Goal: Transaction & Acquisition: Purchase product/service

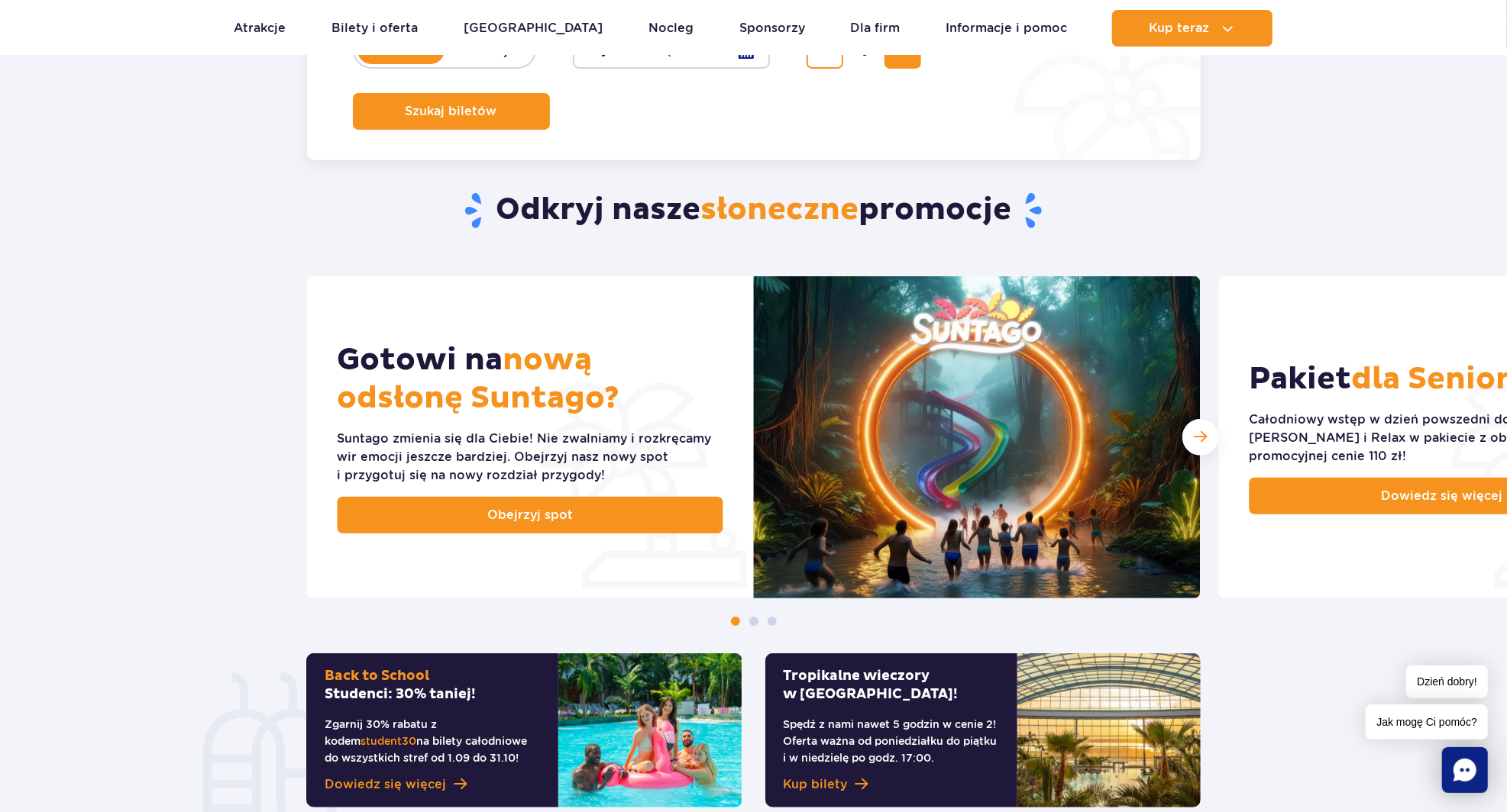
scroll to position [433, 0]
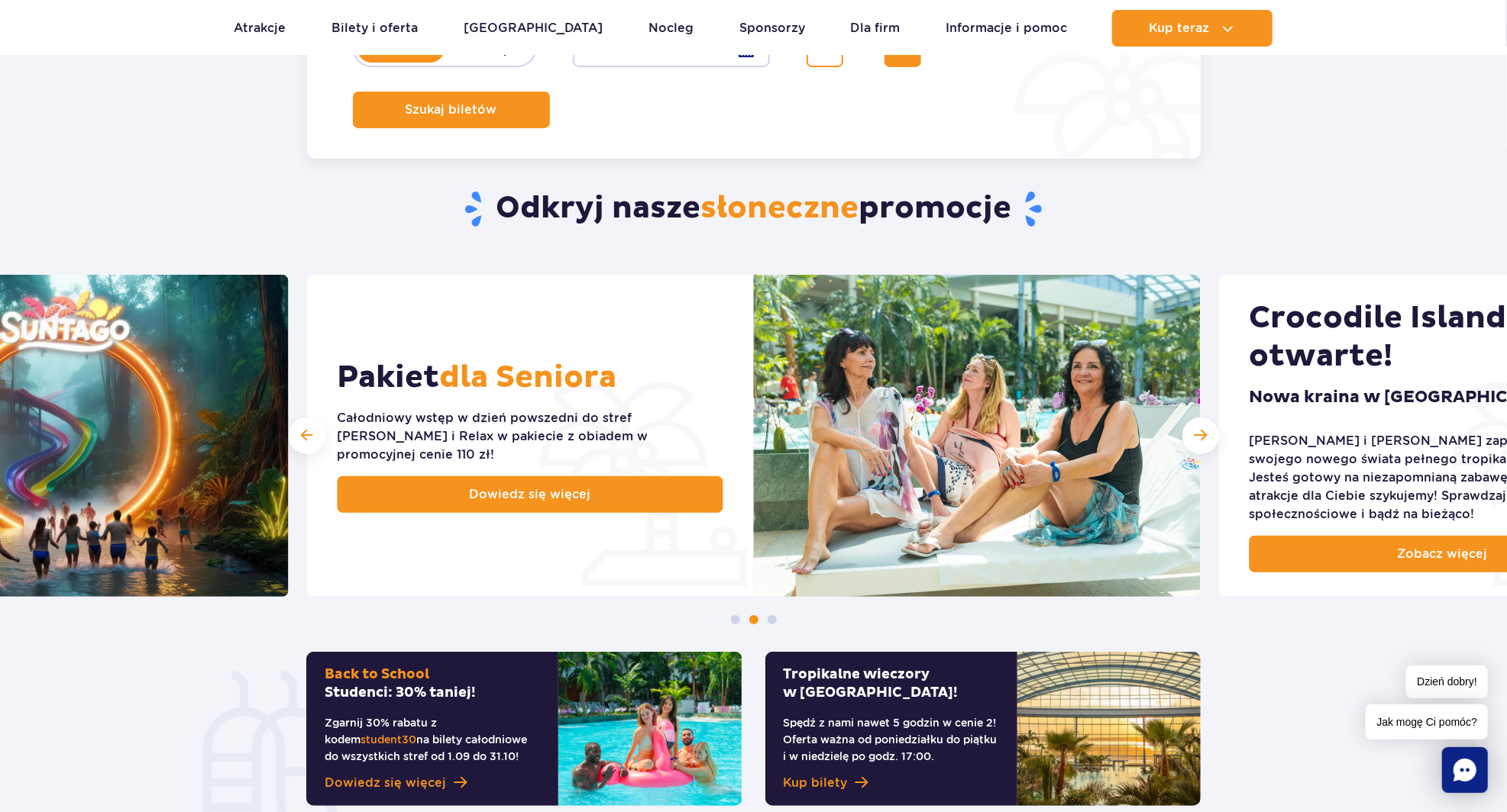
click at [480, 494] on span "Dowiedz się więcej" at bounding box center [530, 494] width 122 height 18
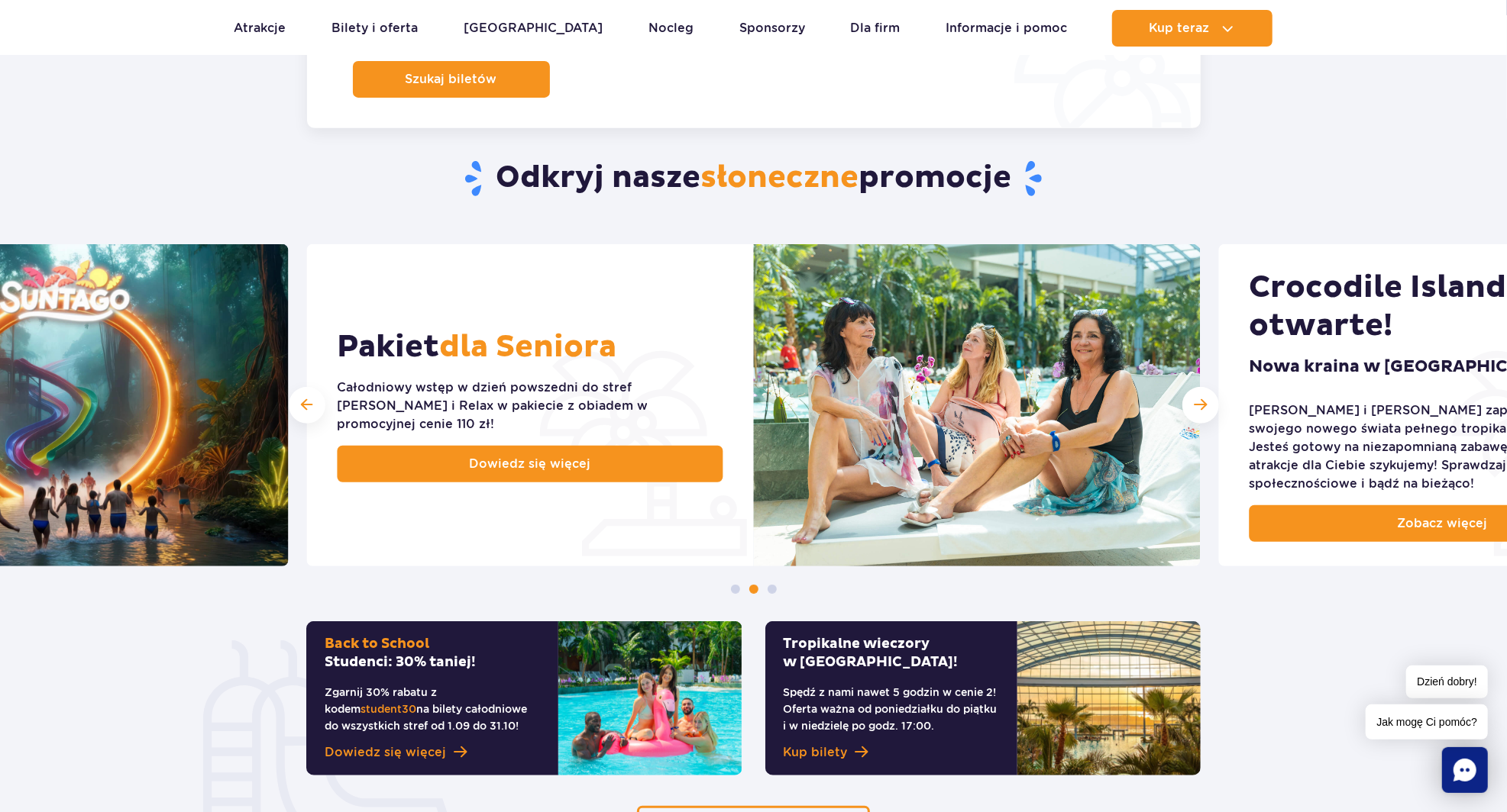
scroll to position [543, 0]
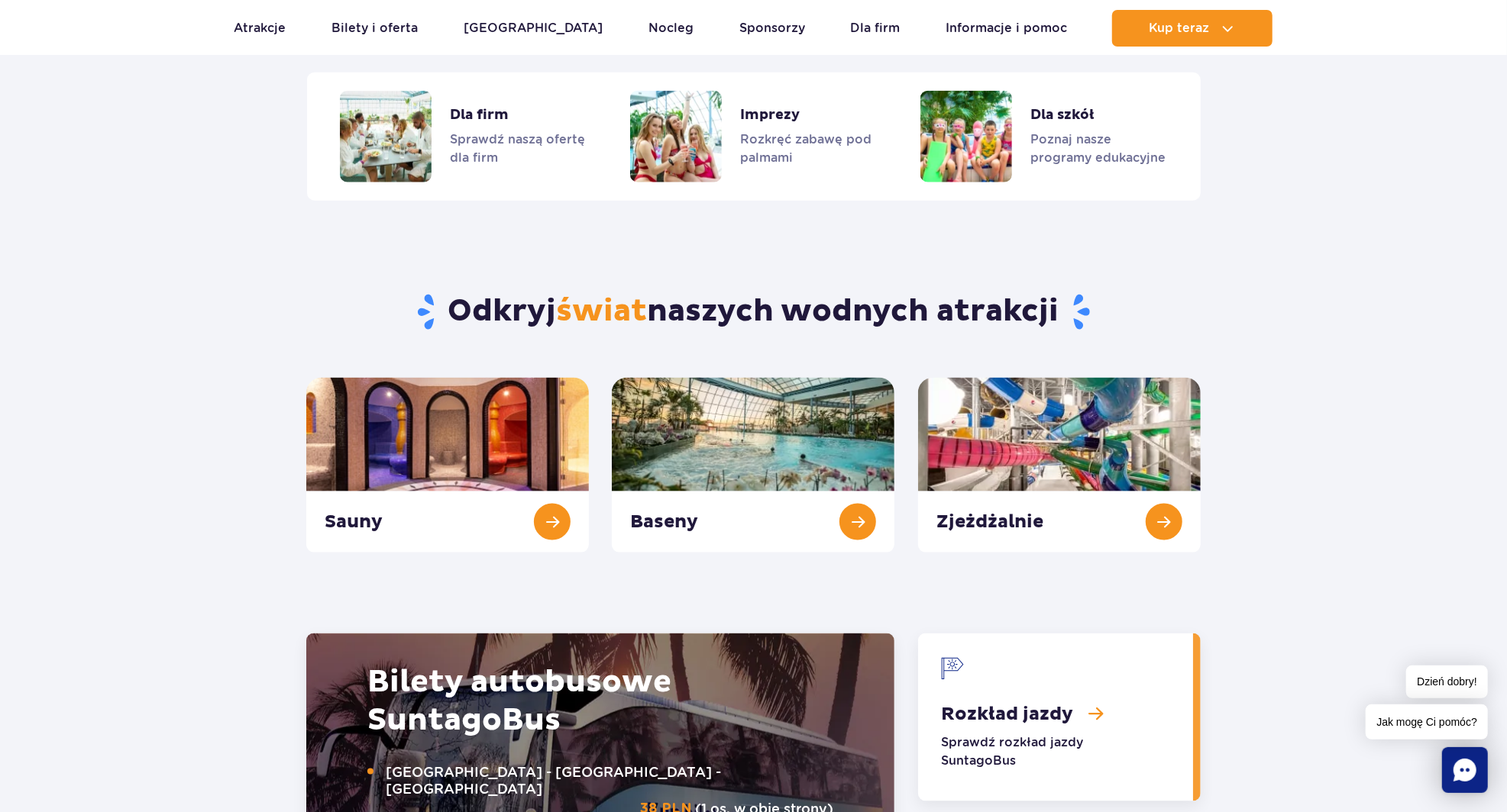
click at [673, 783] on div "Bilety autobusowe Suntago Bus Warszawa - Suntago - Warszawa 38 PLN (1 os. w obi…" at bounding box center [600, 813] width 466 height 299
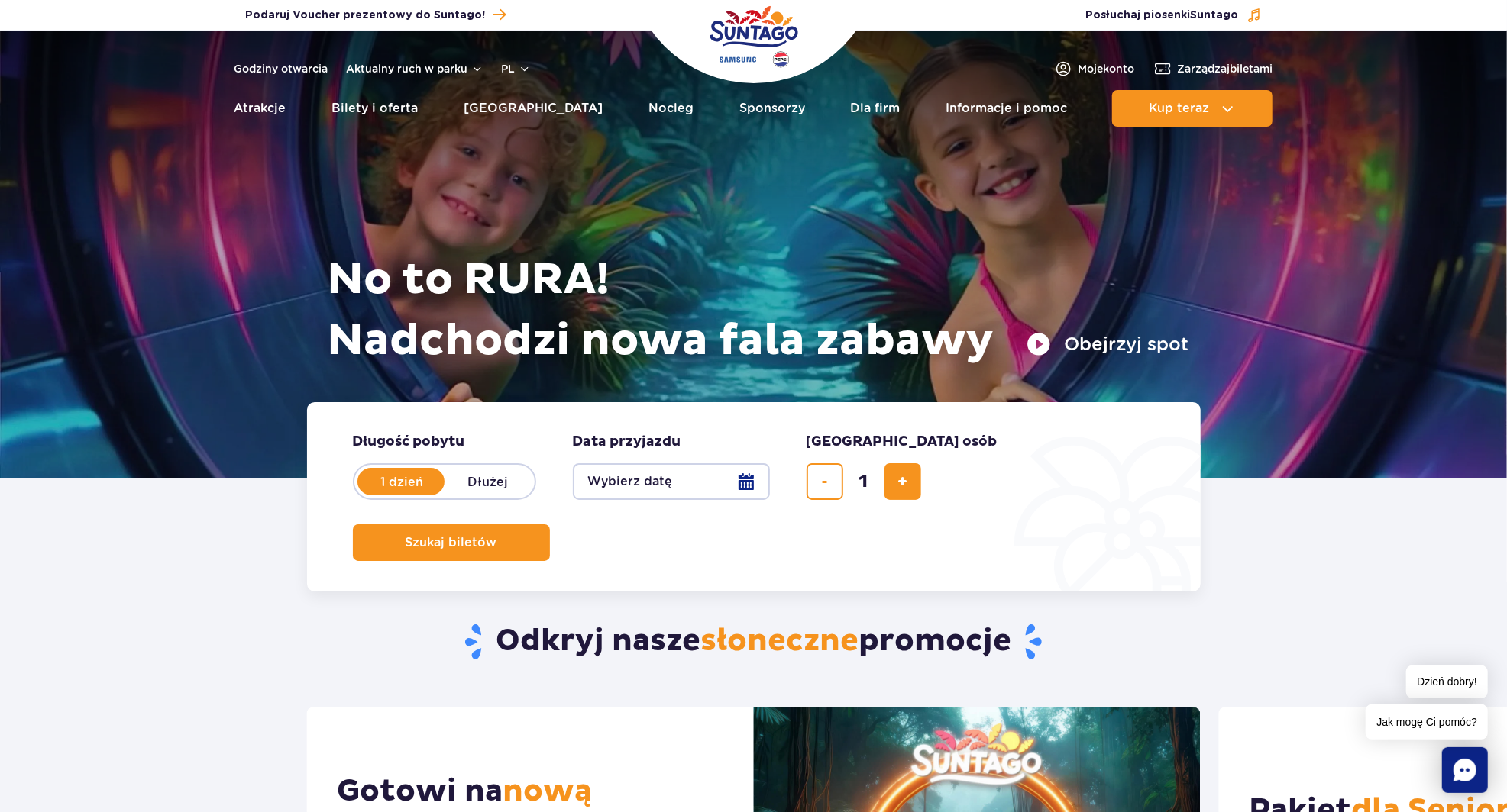
scroll to position [0, 0]
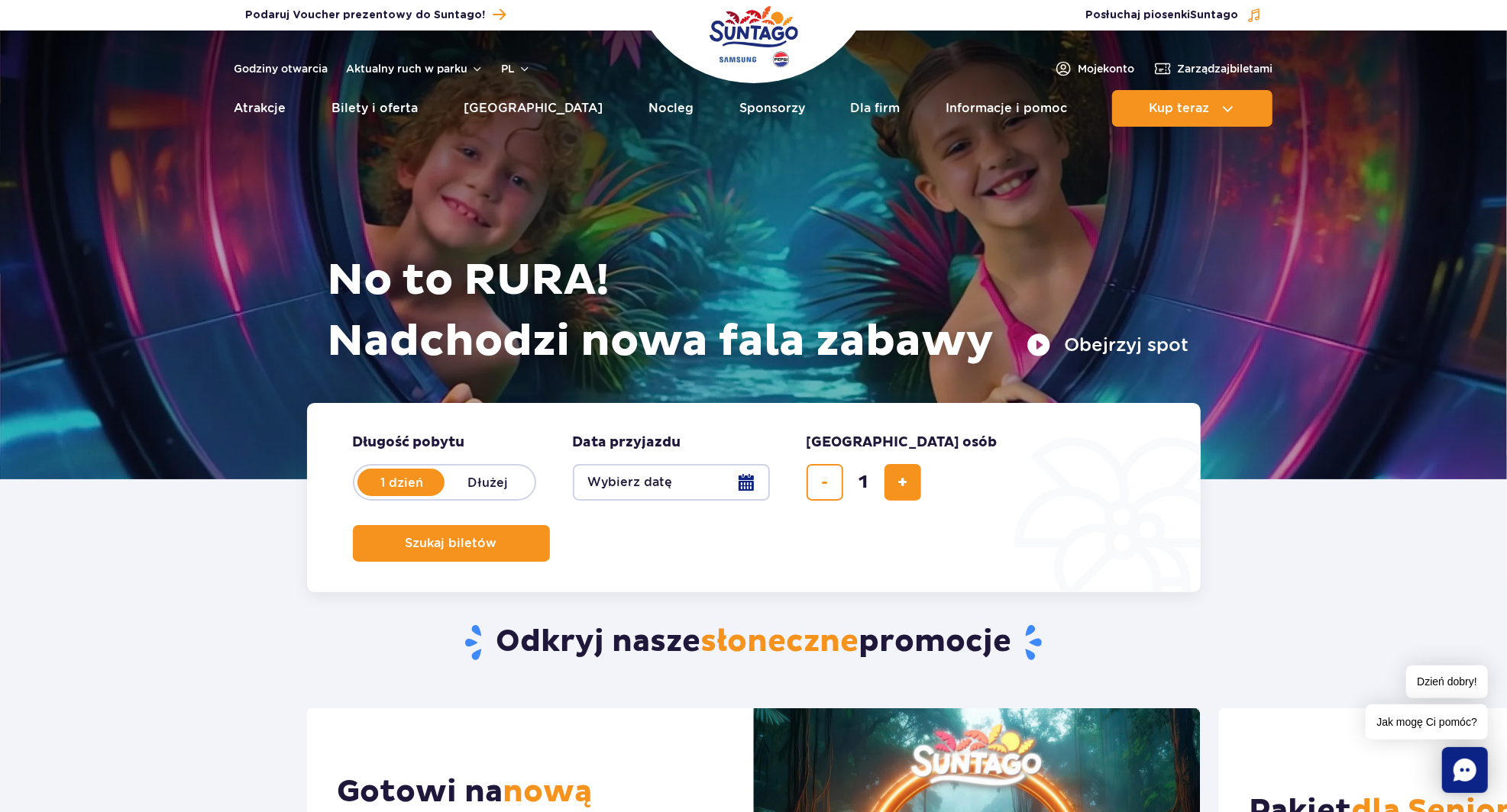
click at [760, 475] on button "Wybierz datę" at bounding box center [672, 482] width 197 height 36
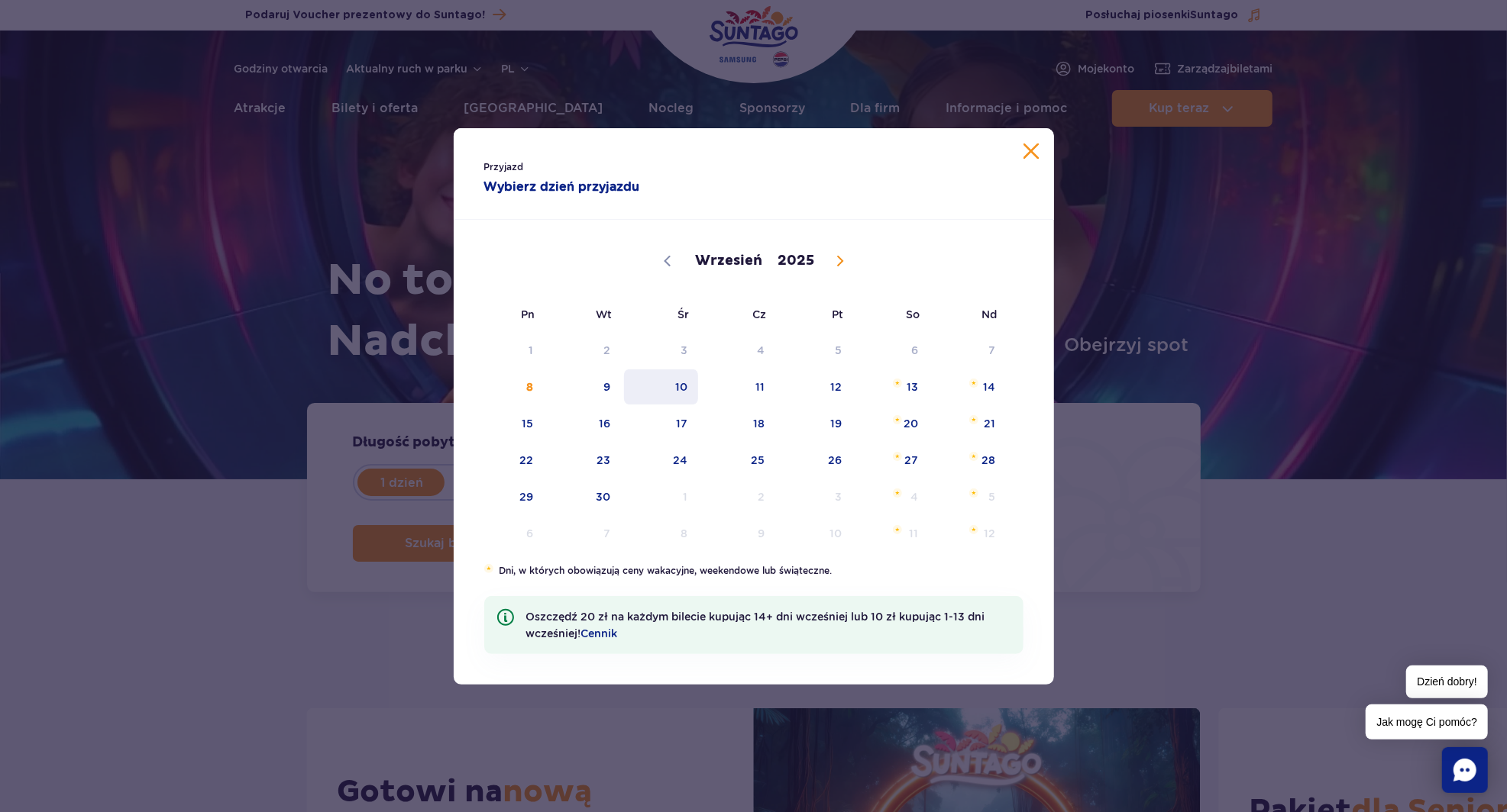
click at [692, 391] on span "10" at bounding box center [661, 386] width 78 height 35
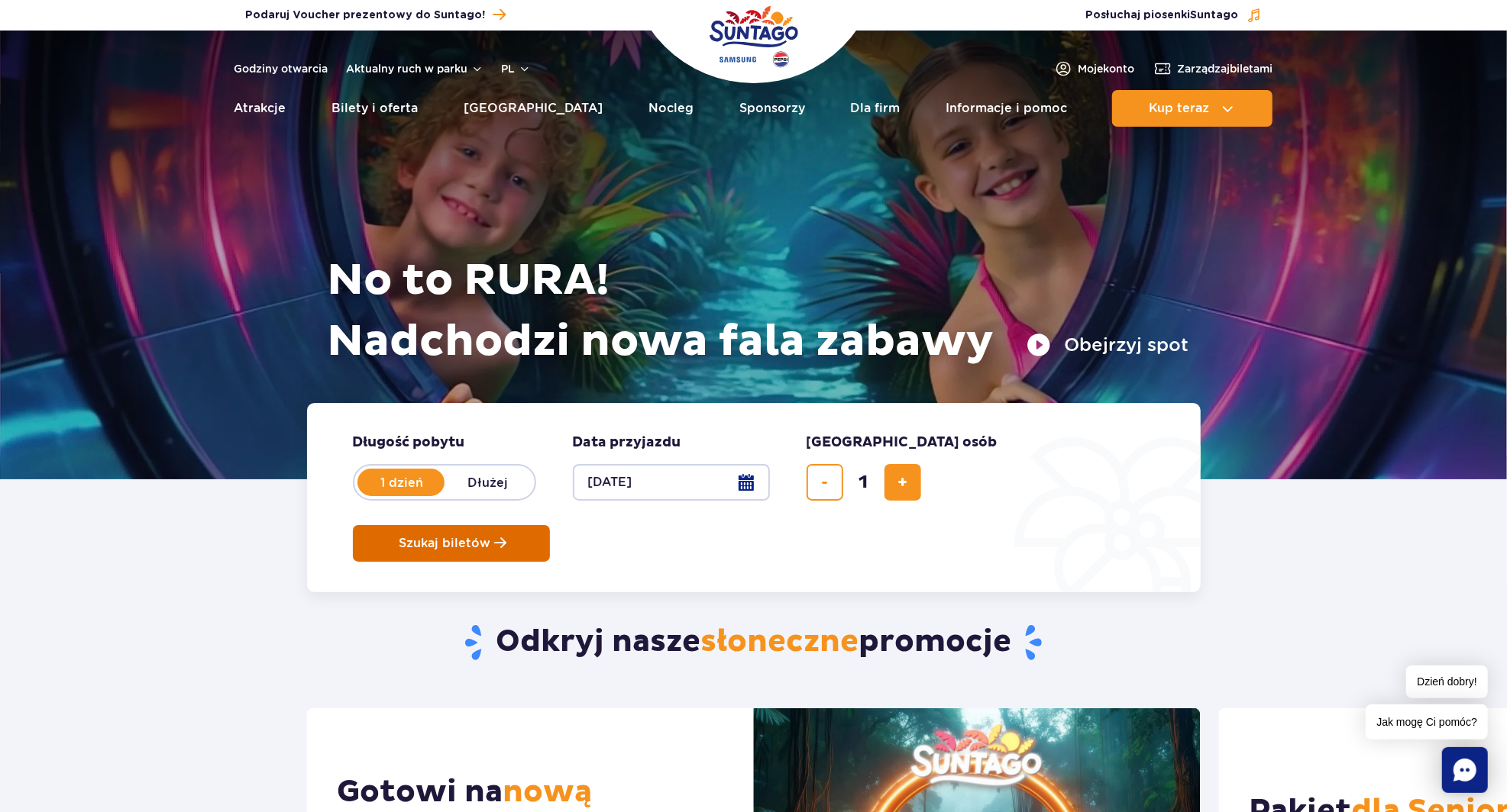
click at [550, 525] on button "Szukaj biletów" at bounding box center [452, 543] width 197 height 36
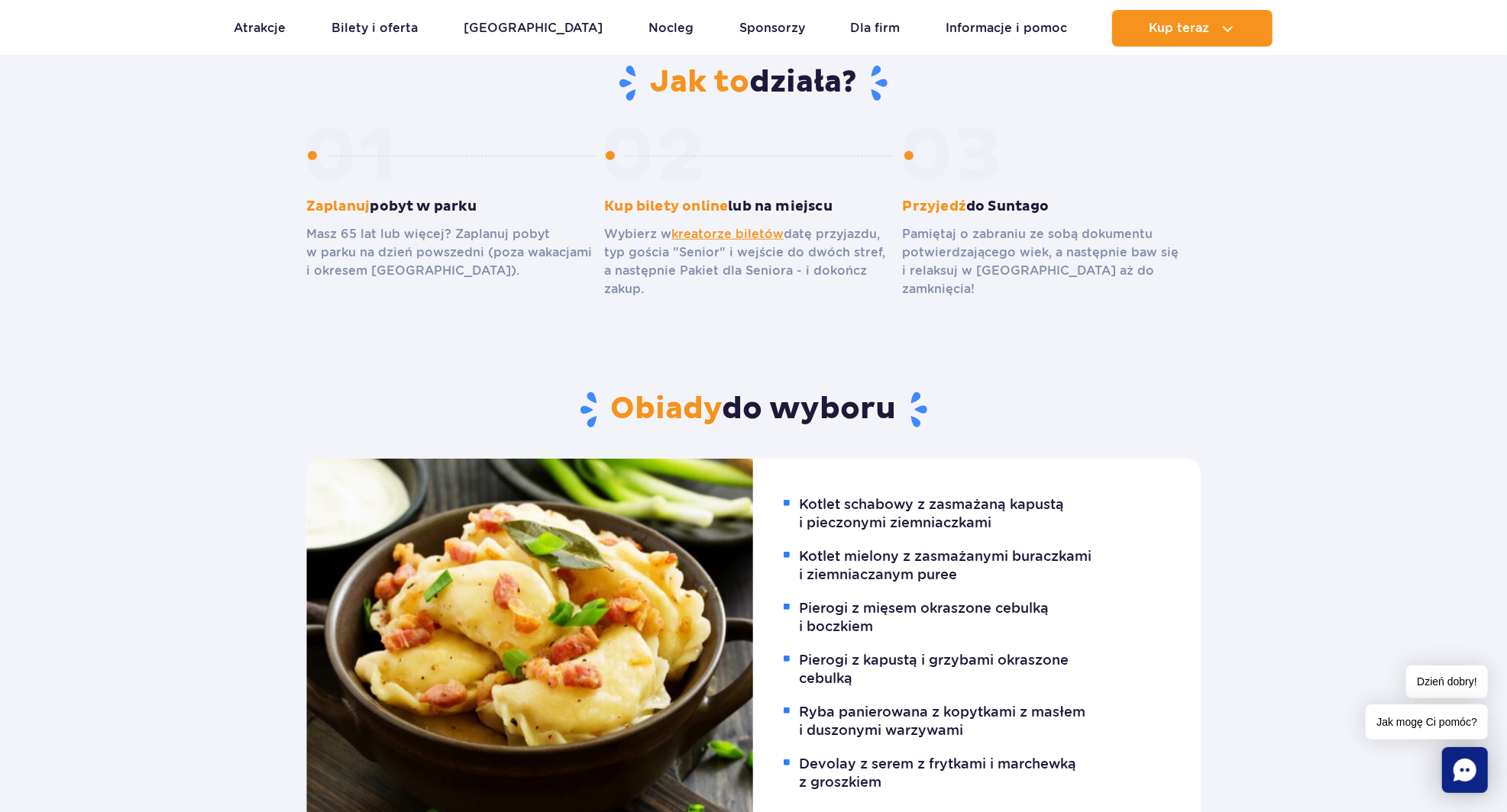
scroll to position [843, 0]
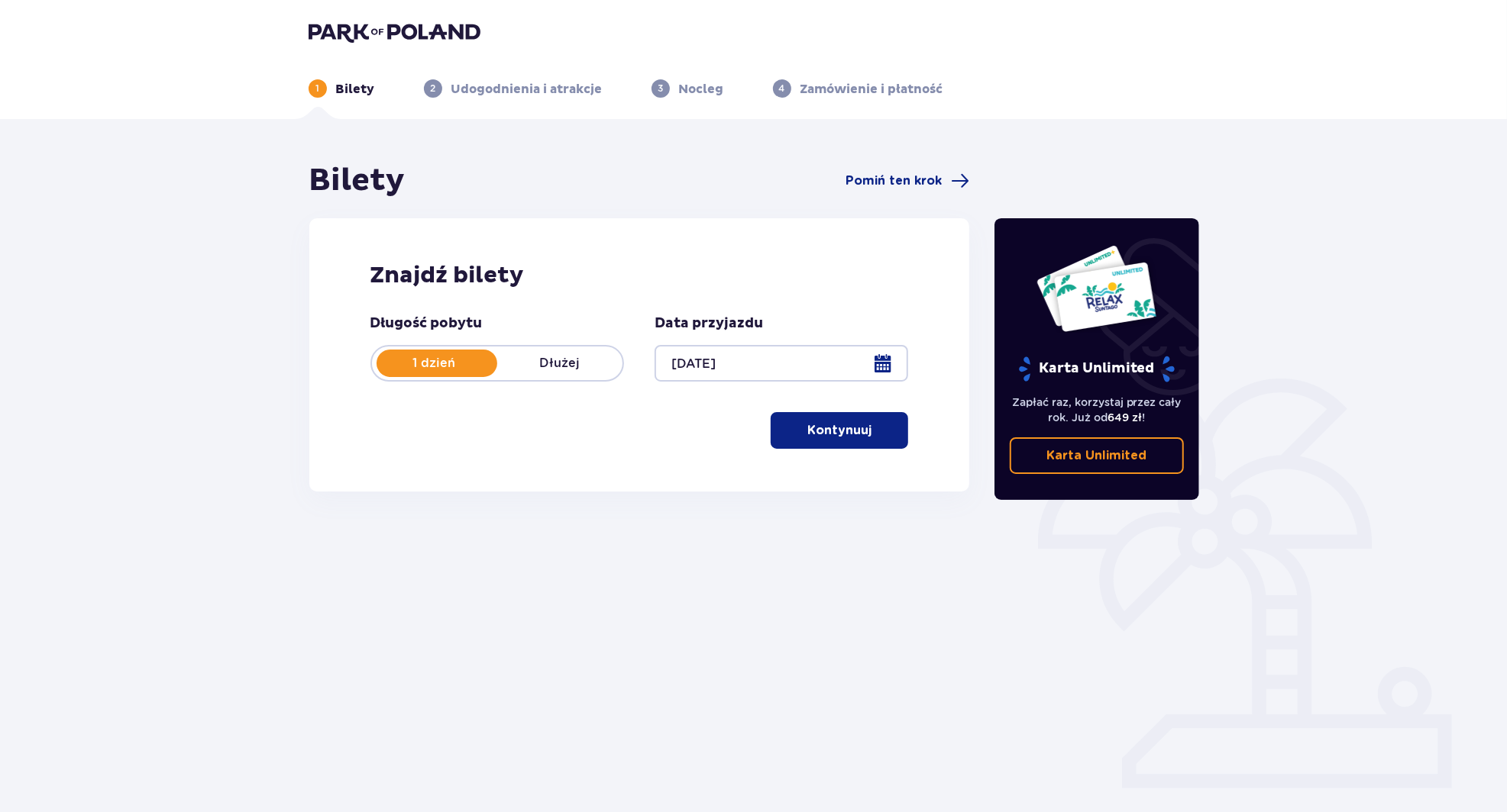
click at [812, 437] on p "Kontynuuj" at bounding box center [839, 431] width 64 height 17
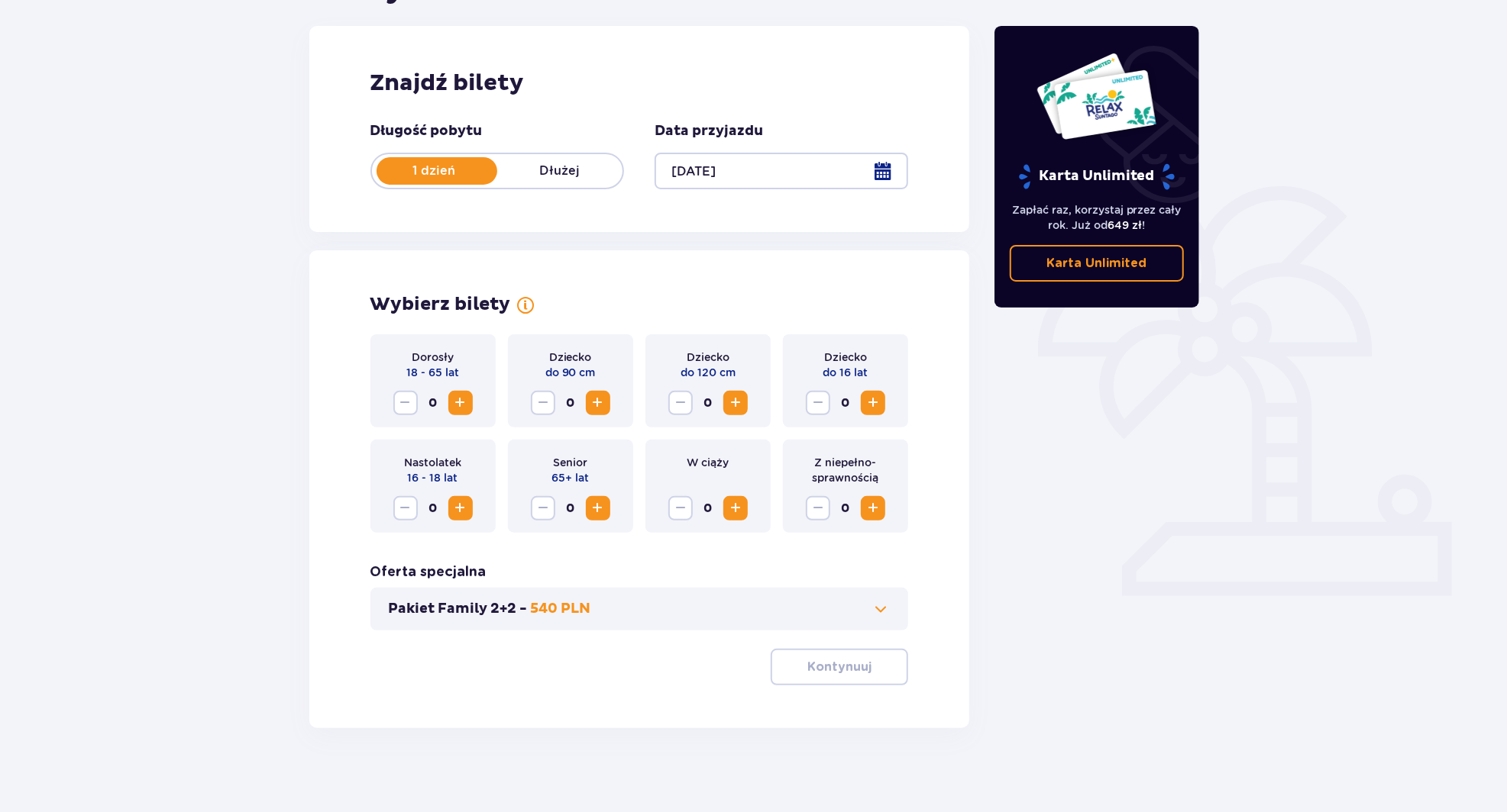
scroll to position [200, 0]
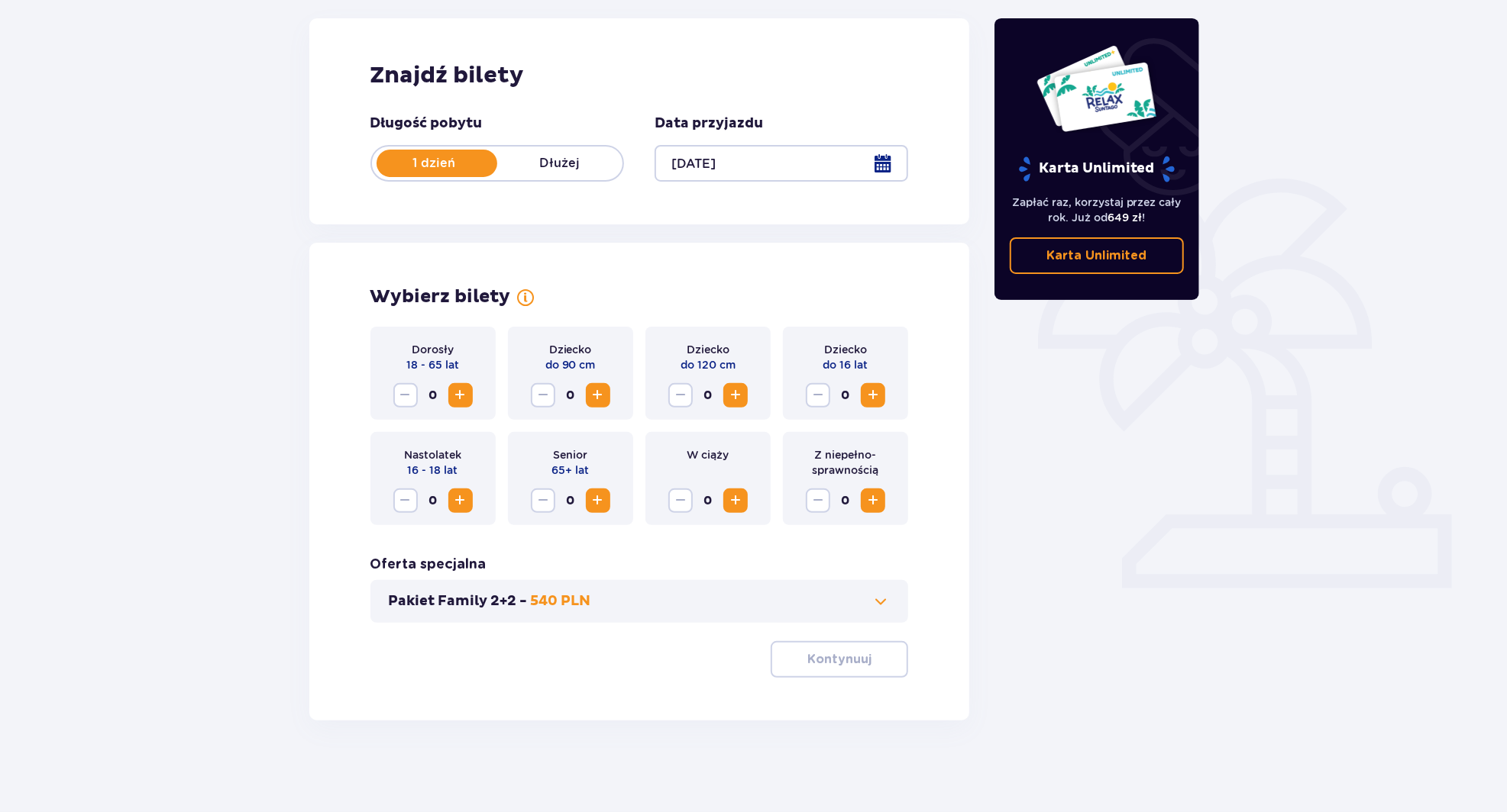
click at [458, 390] on span "Increase" at bounding box center [460, 395] width 18 height 18
click at [809, 668] on p "Kontynuuj" at bounding box center [839, 660] width 64 height 17
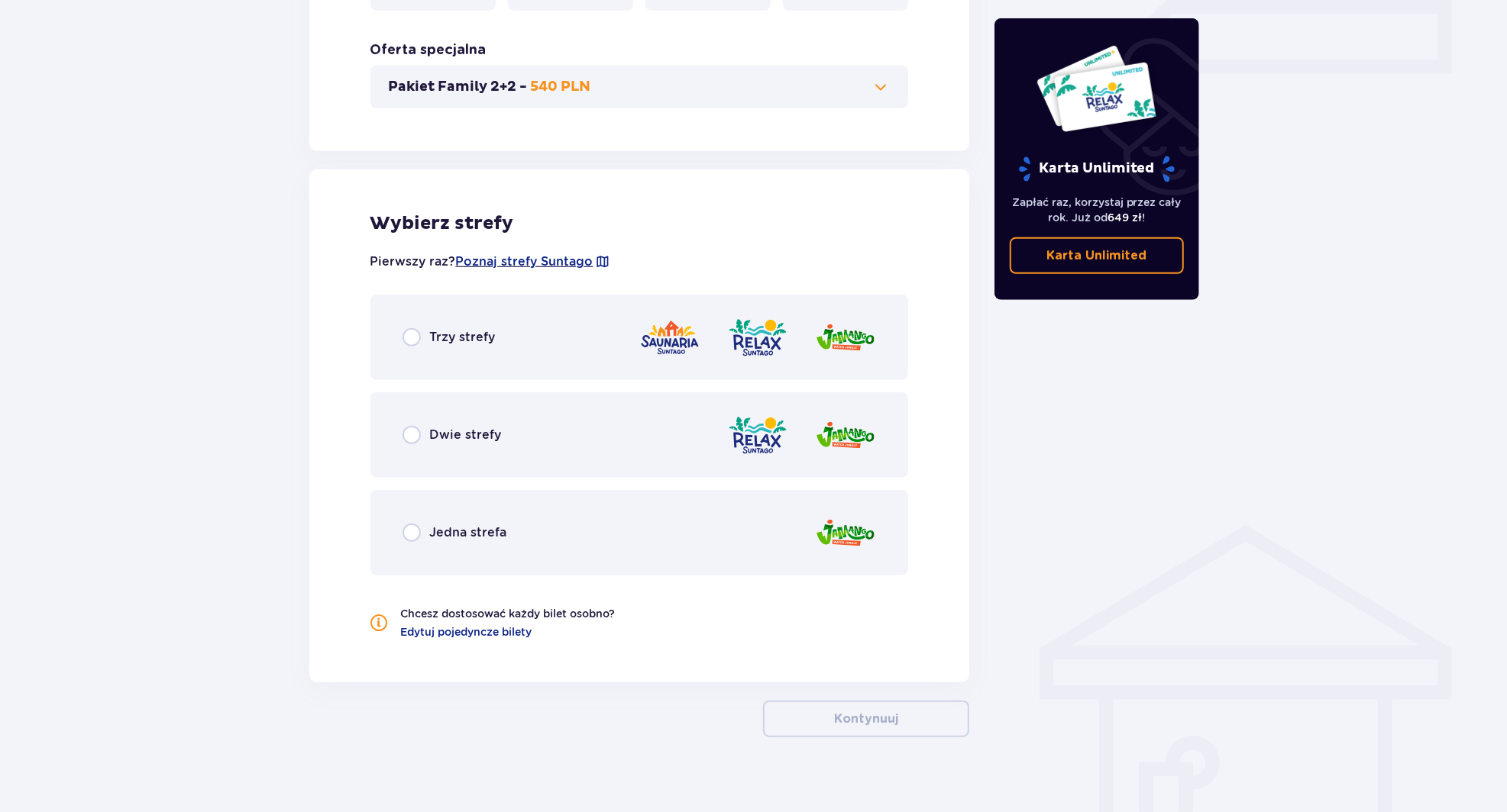
scroll to position [732, 0]
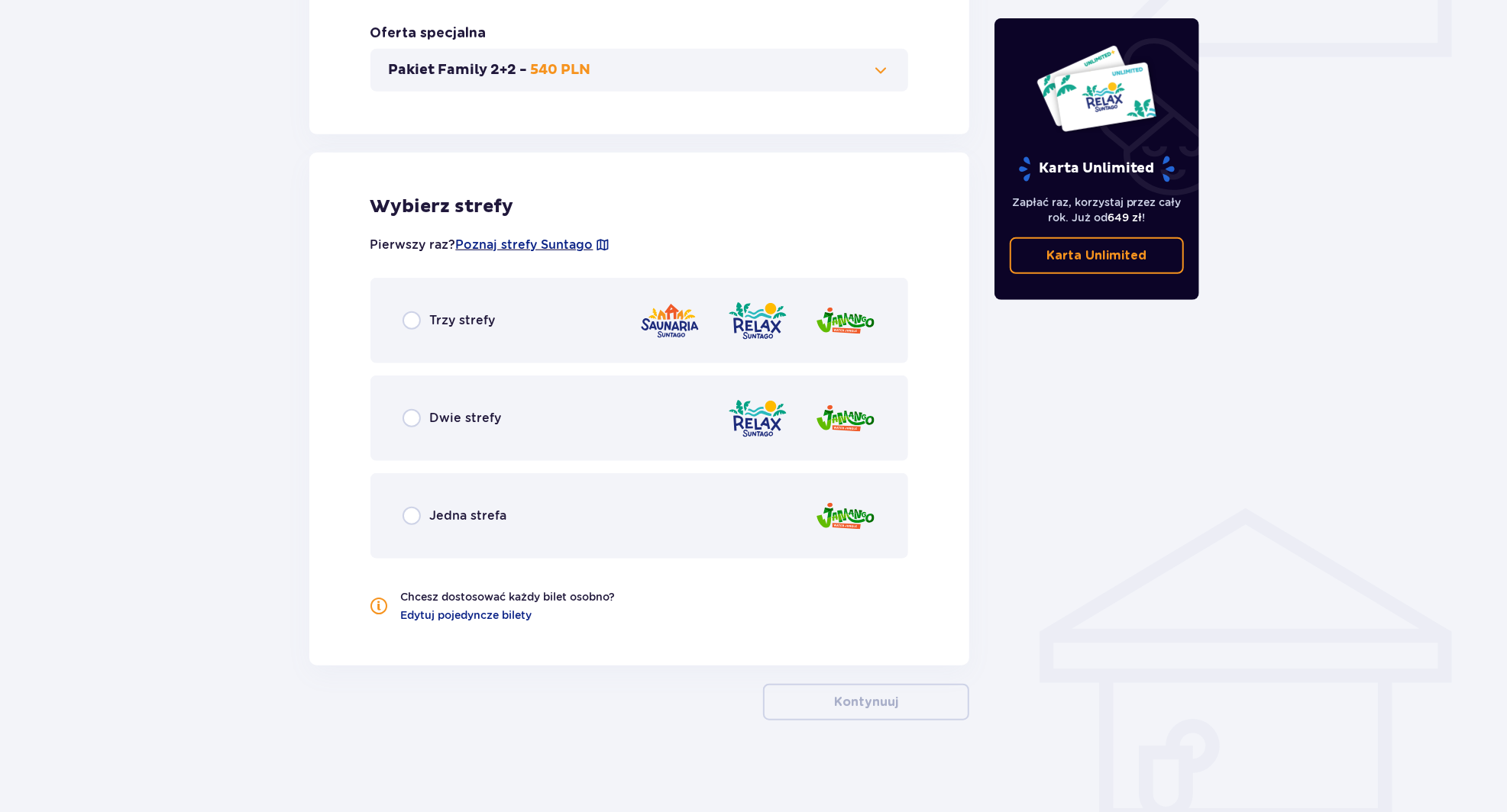
click at [582, 425] on div "Dwie strefy" at bounding box center [639, 418] width 539 height 85
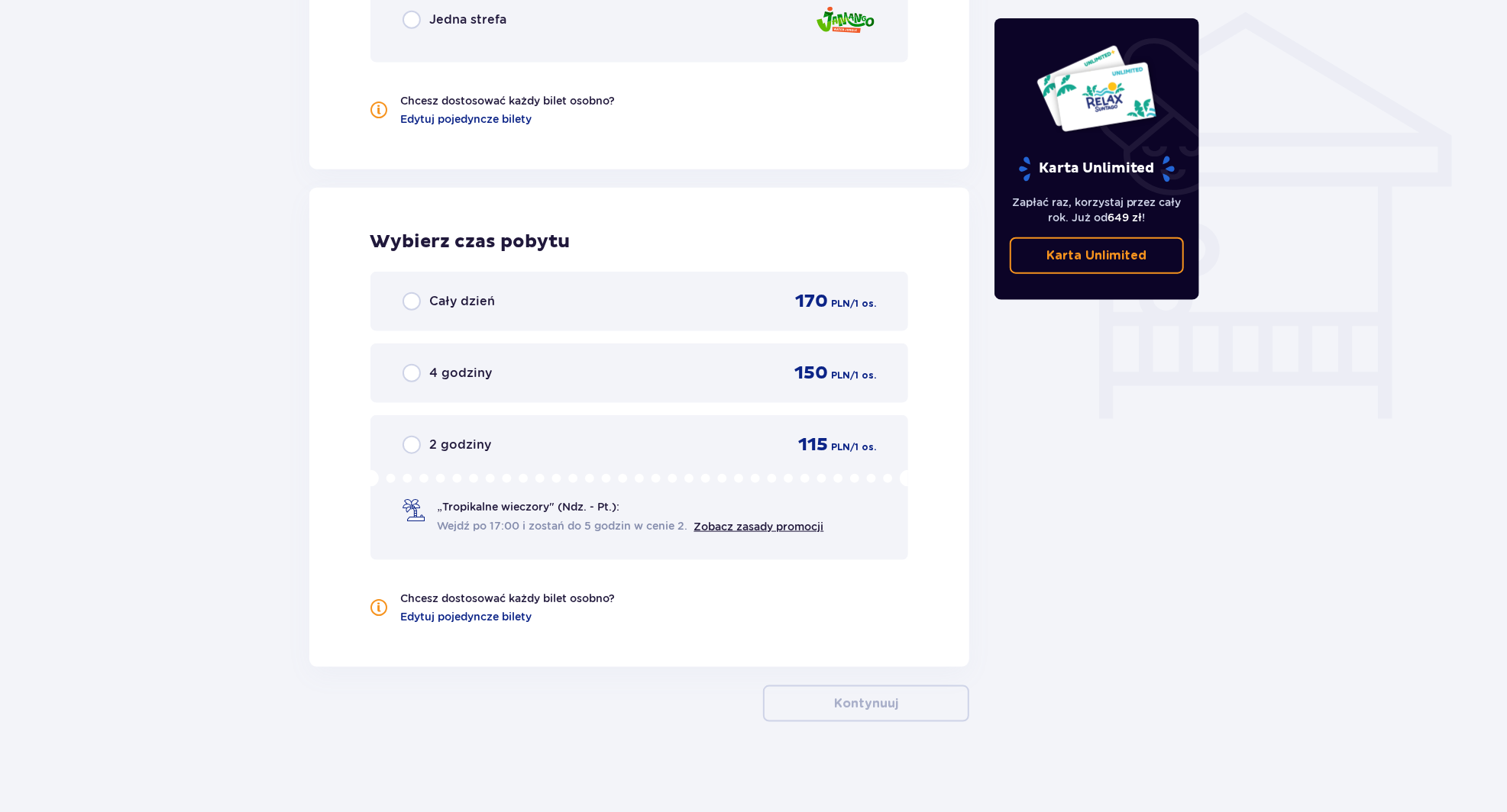
scroll to position [1229, 0]
click at [538, 382] on div "4 godziny 150 PLN / 1 os." at bounding box center [640, 372] width 475 height 23
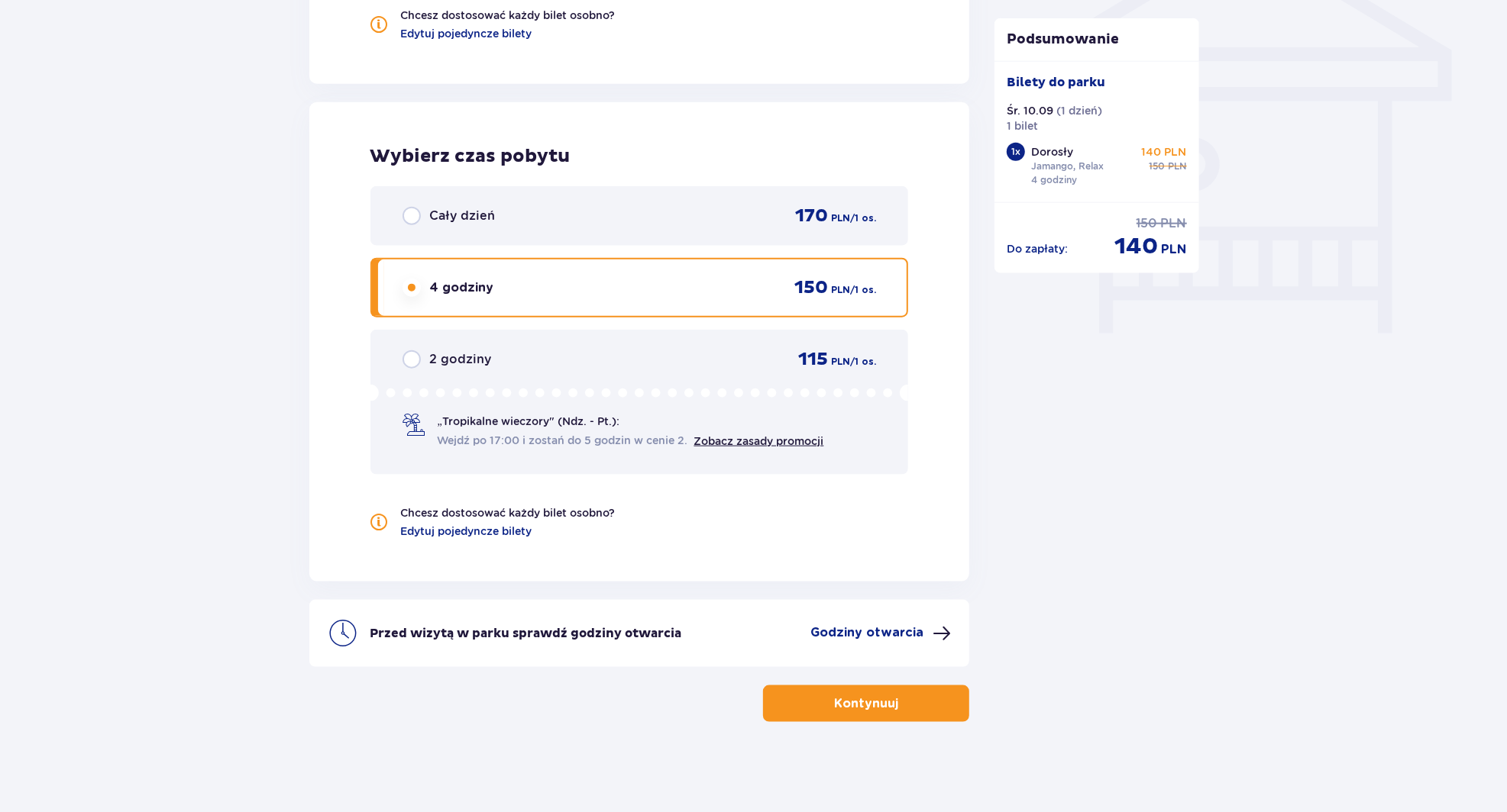
scroll to position [1315, 0]
click at [721, 433] on link "Zobacz zasady promocji" at bounding box center [760, 439] width 130 height 12
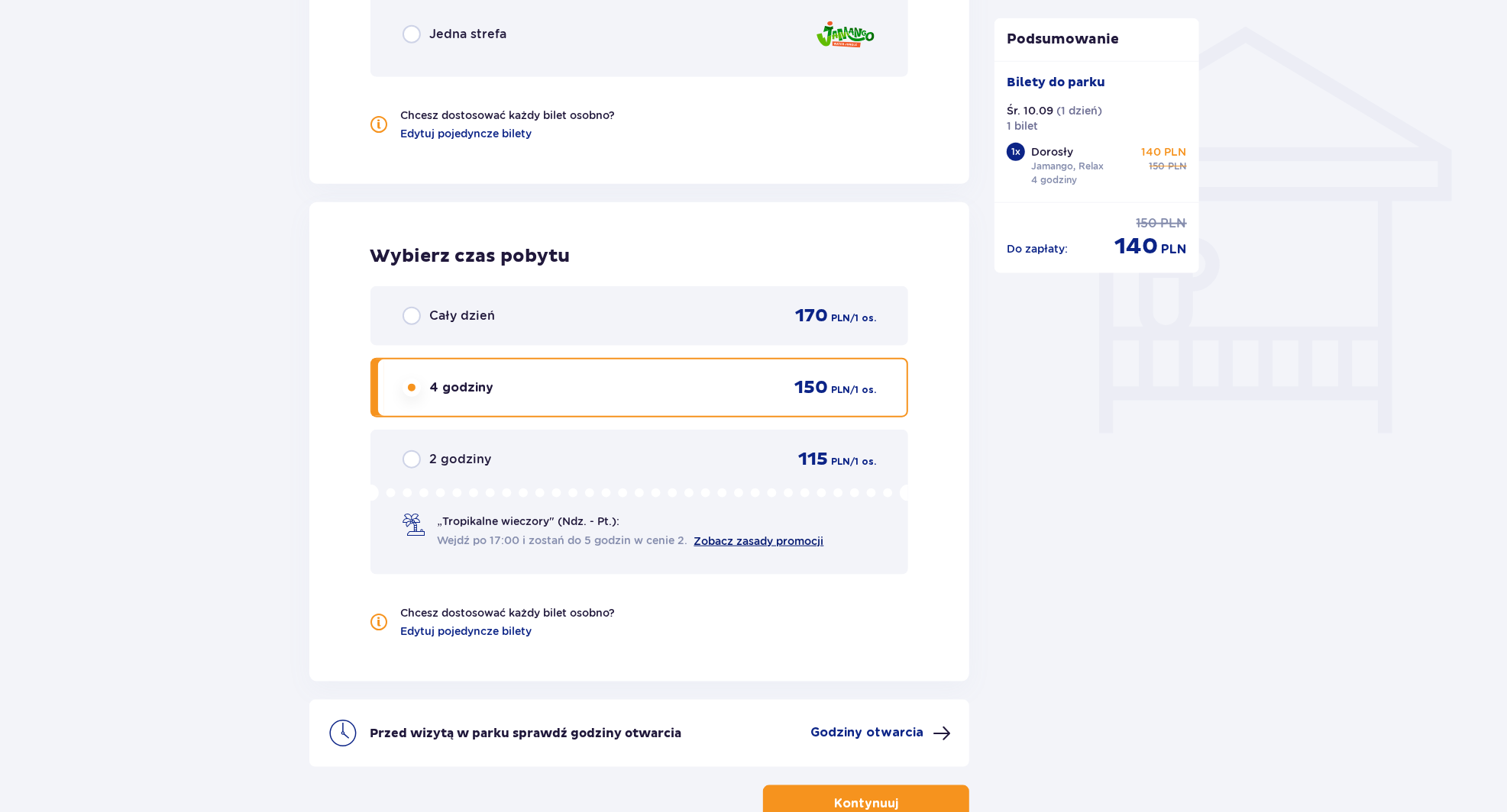
scroll to position [1210, 0]
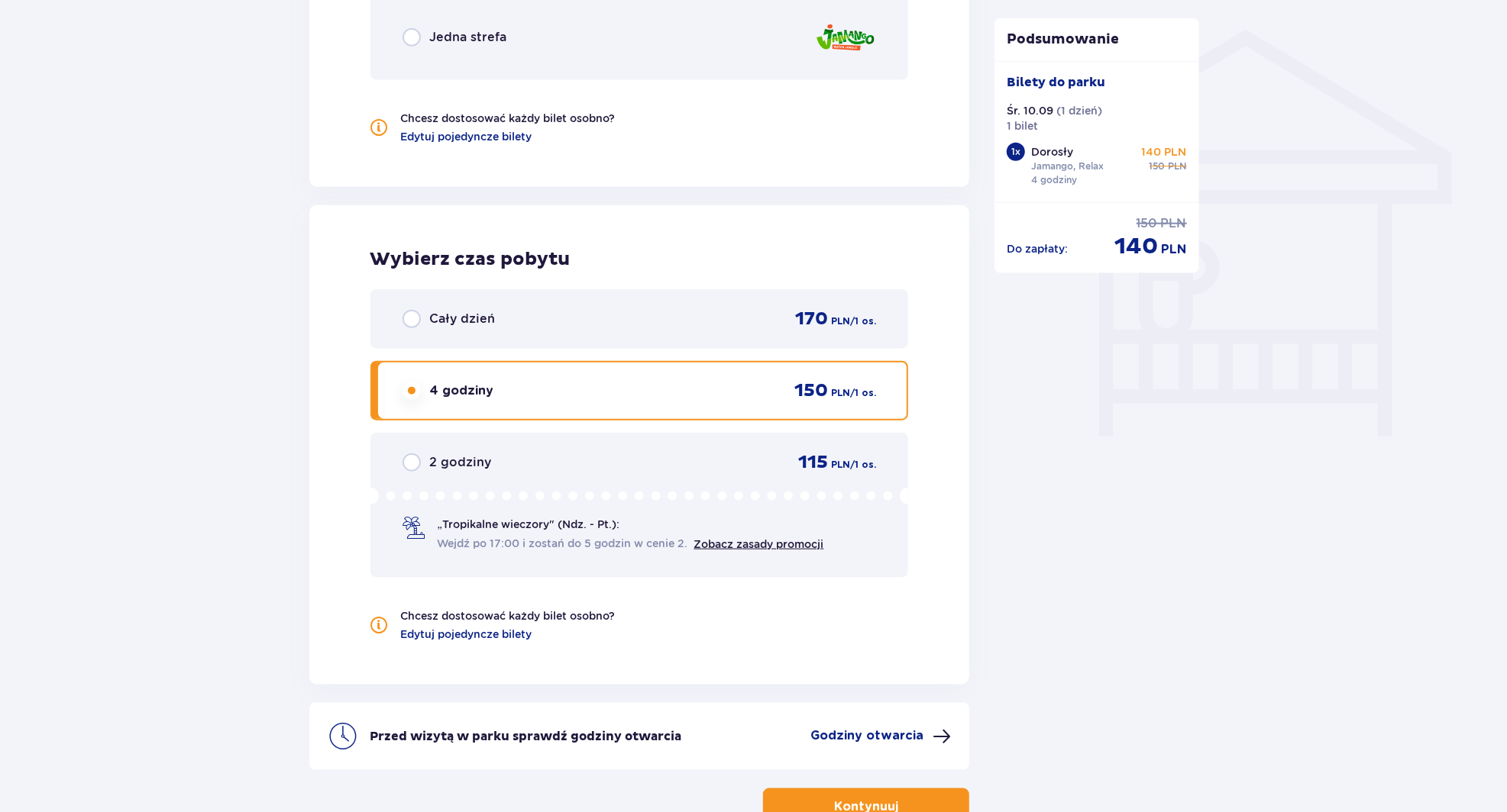
click at [735, 460] on div "2 godziny 115 PLN / 1 os." at bounding box center [640, 463] width 475 height 23
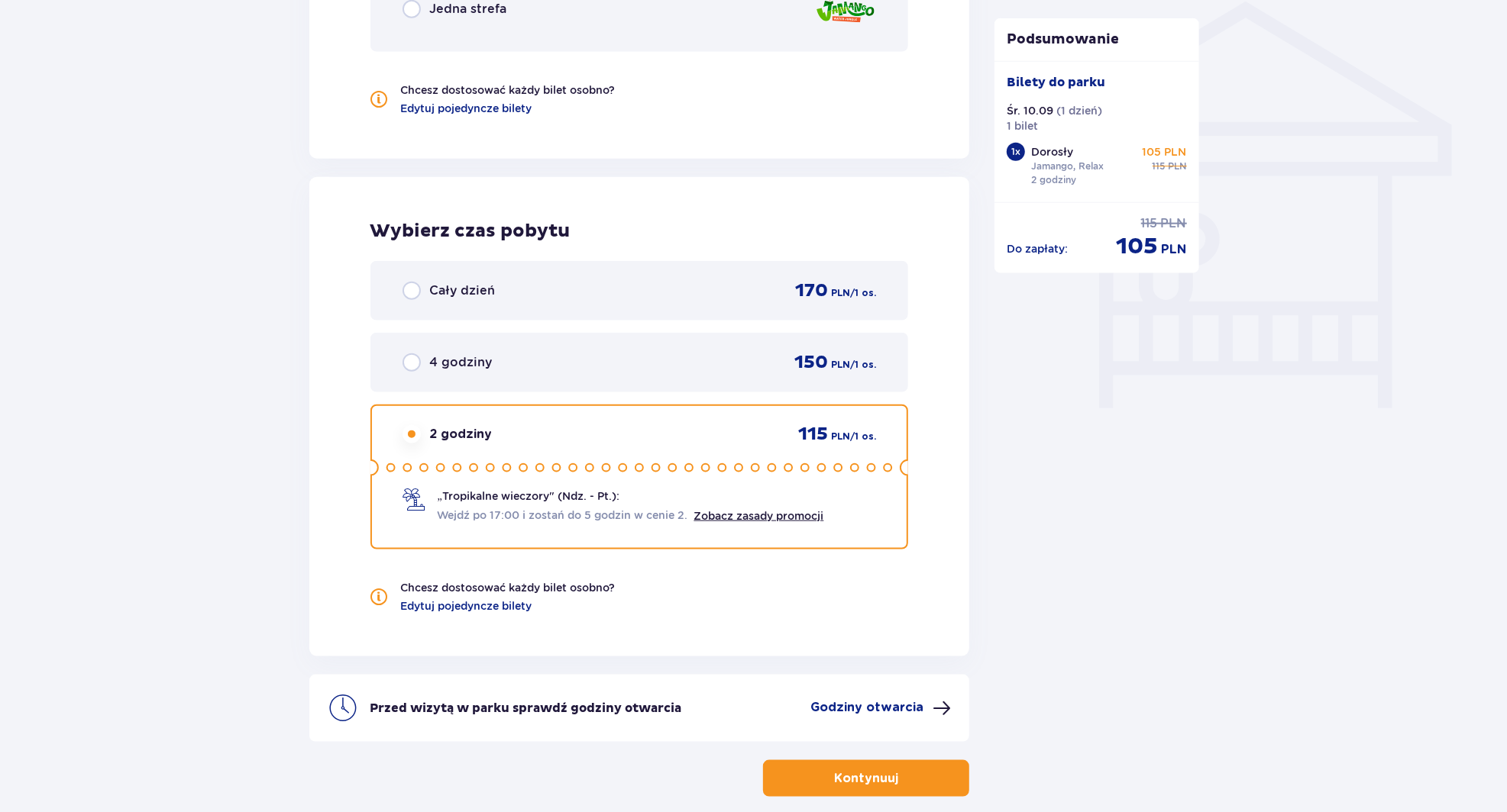
scroll to position [1241, 0]
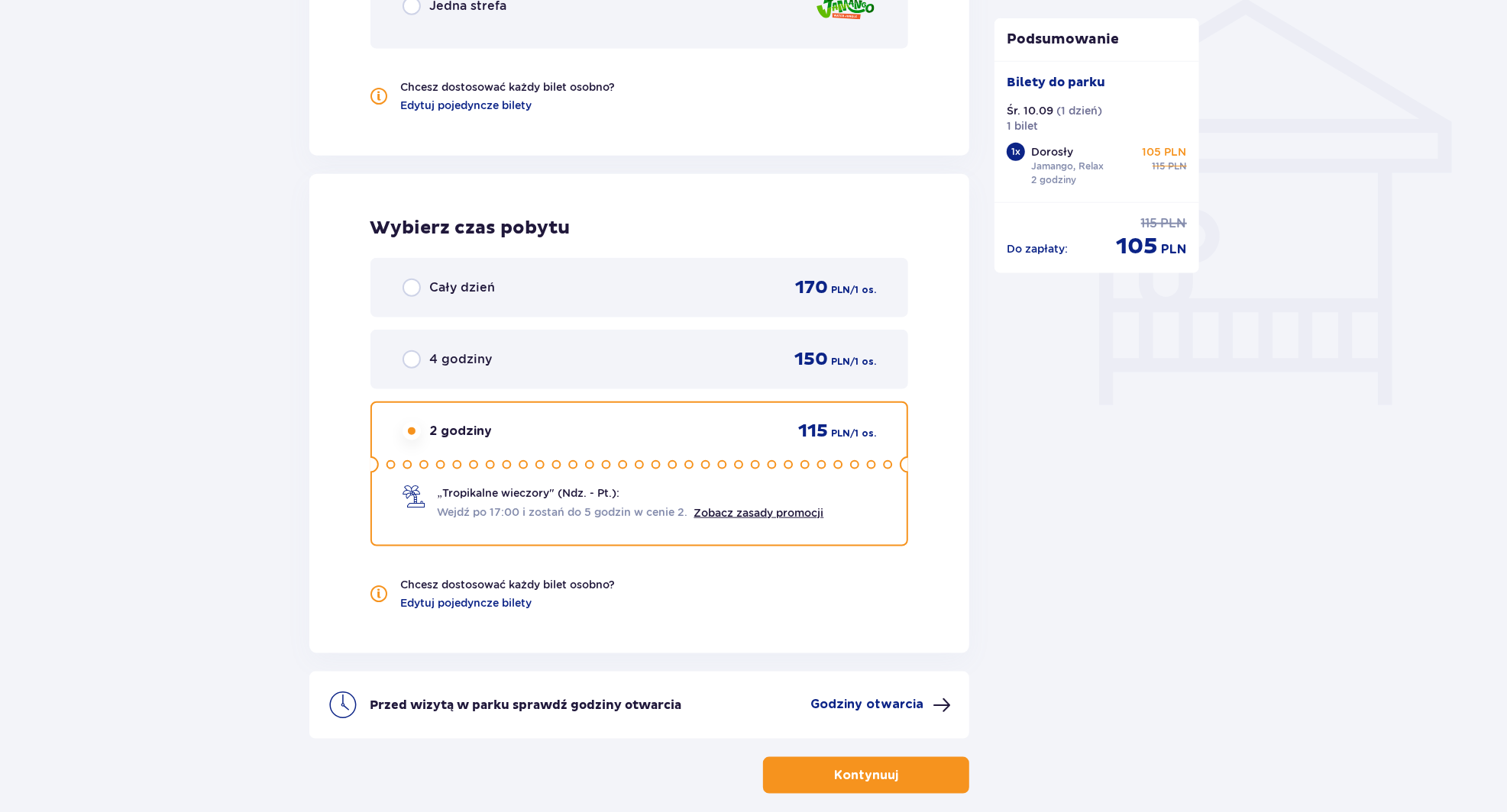
click at [861, 707] on p "Godziny otwarcia" at bounding box center [867, 705] width 113 height 17
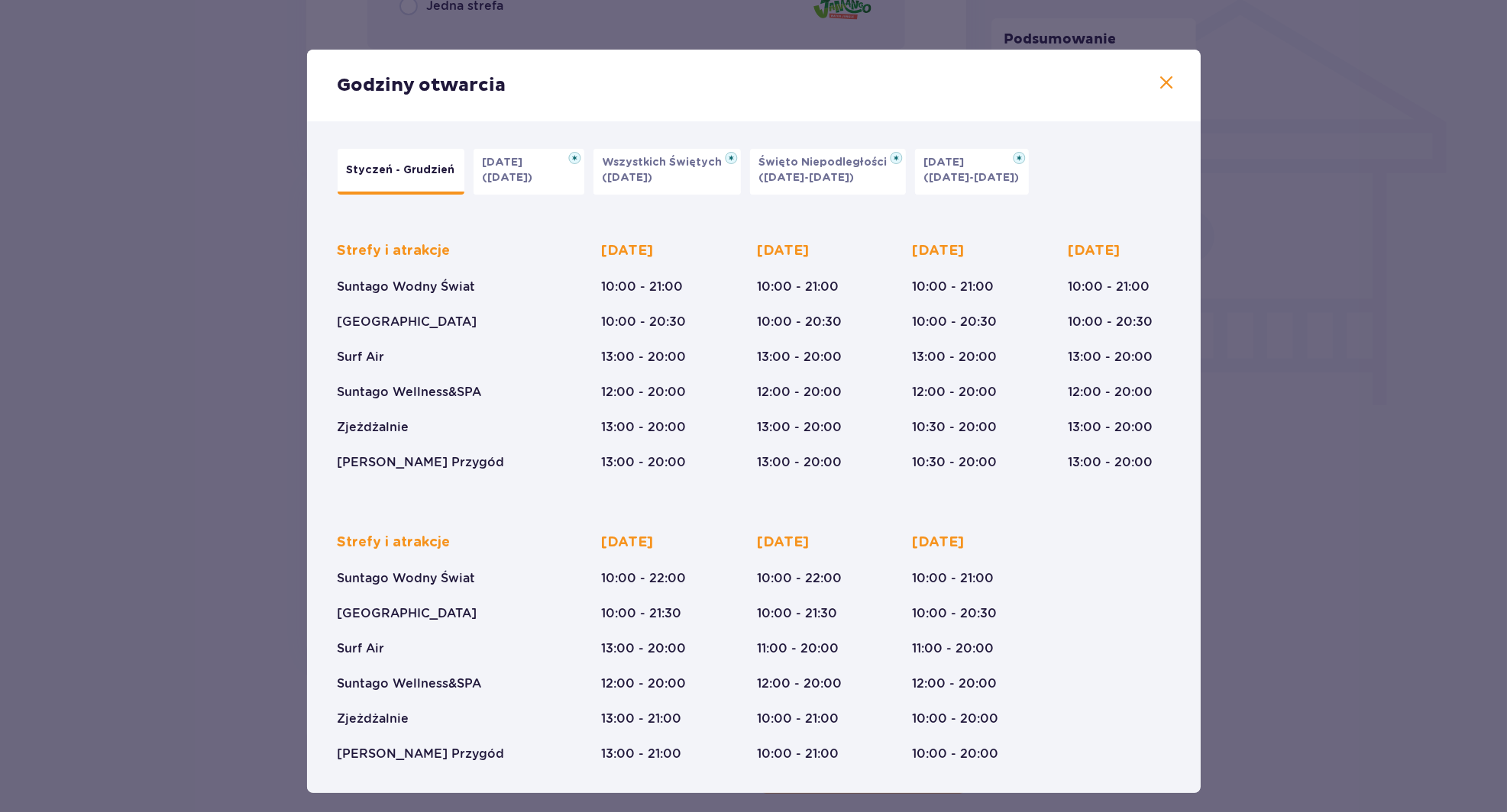
click at [868, 812] on div "Godziny otwarcia Styczeń - Grudzień Halloween (31.10.25) Wszystkich Świętych (0…" at bounding box center [753, 421] width 1507 height 843
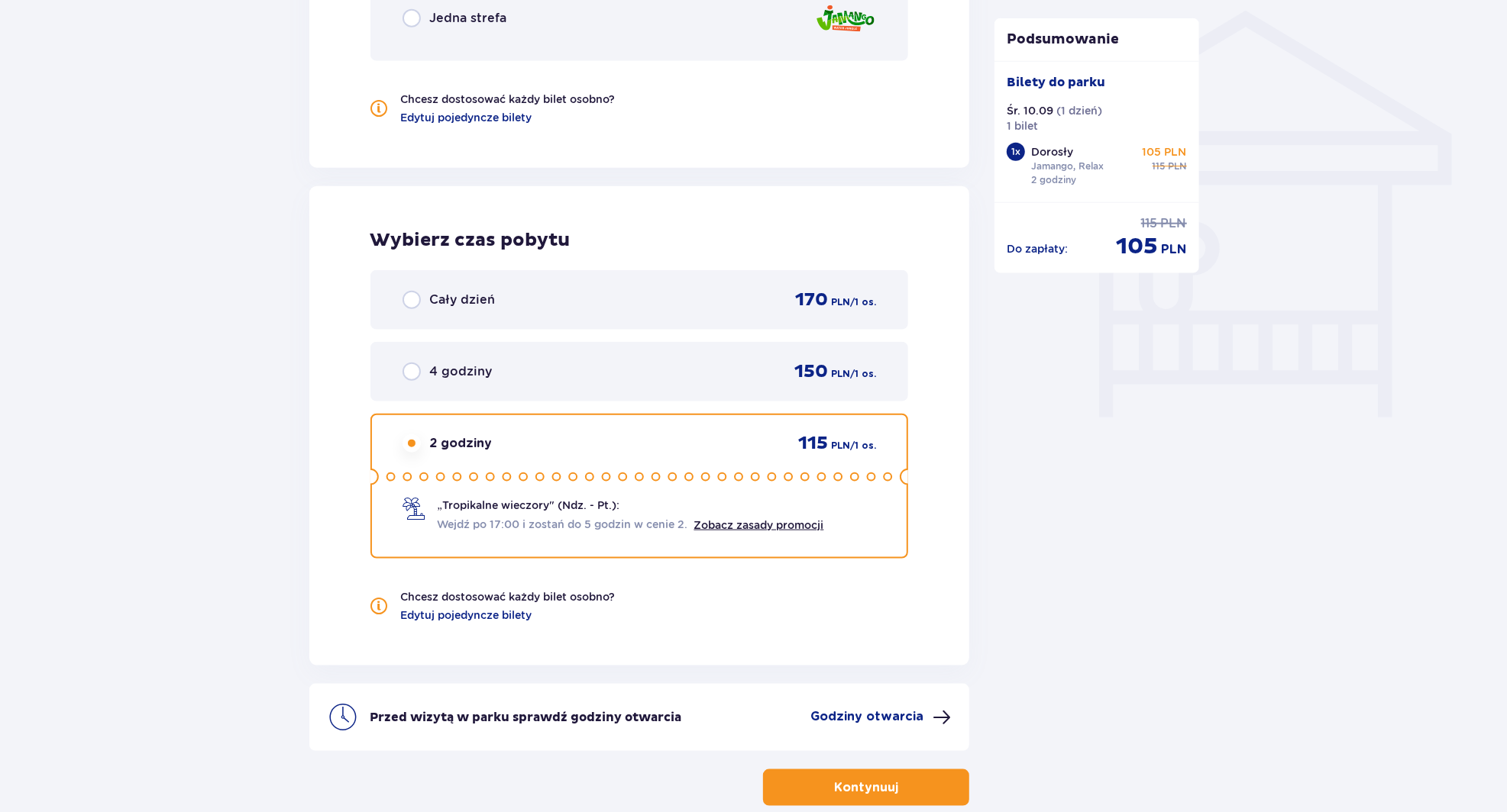
scroll to position [1241, 0]
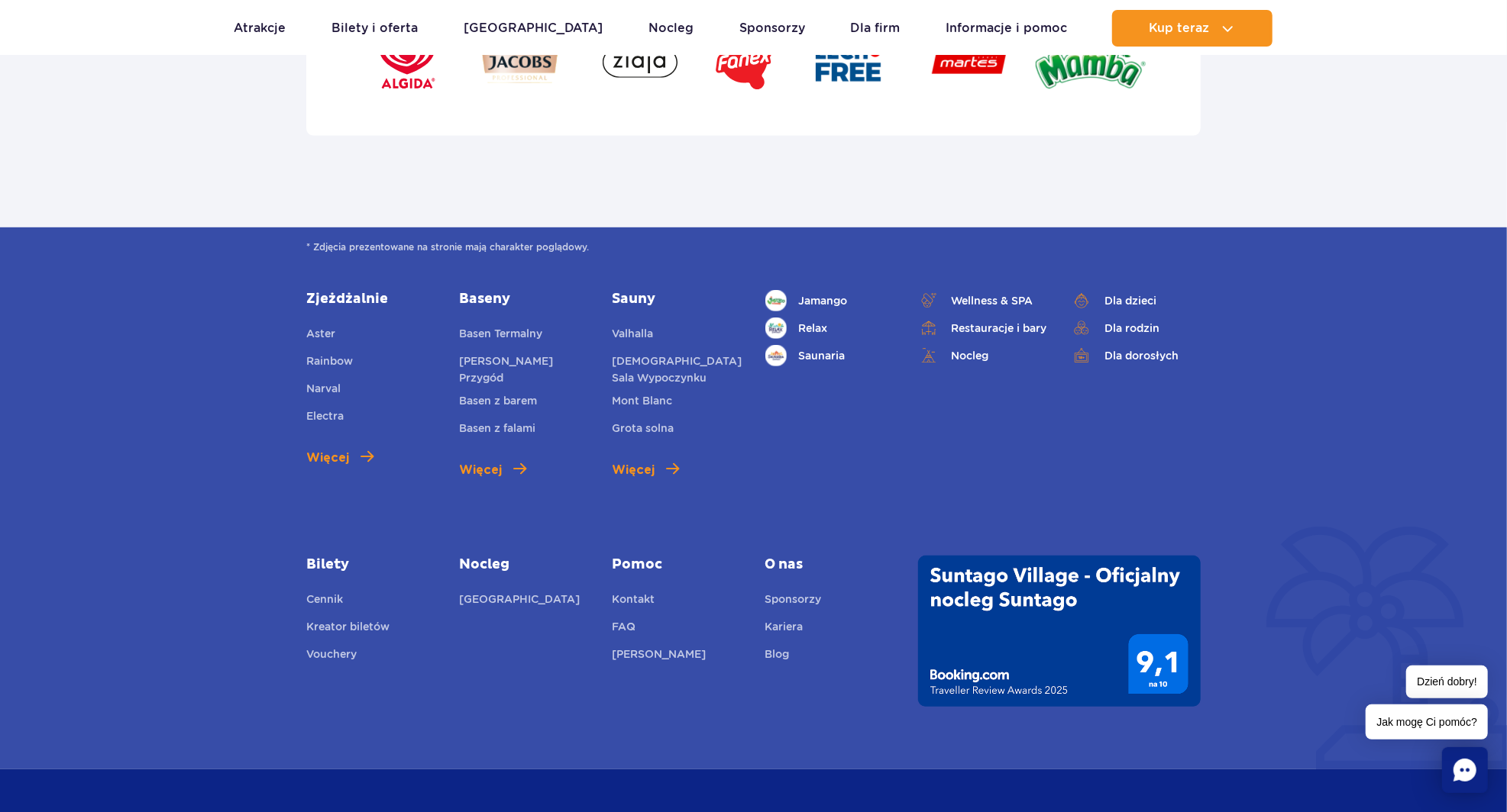
scroll to position [5139, 0]
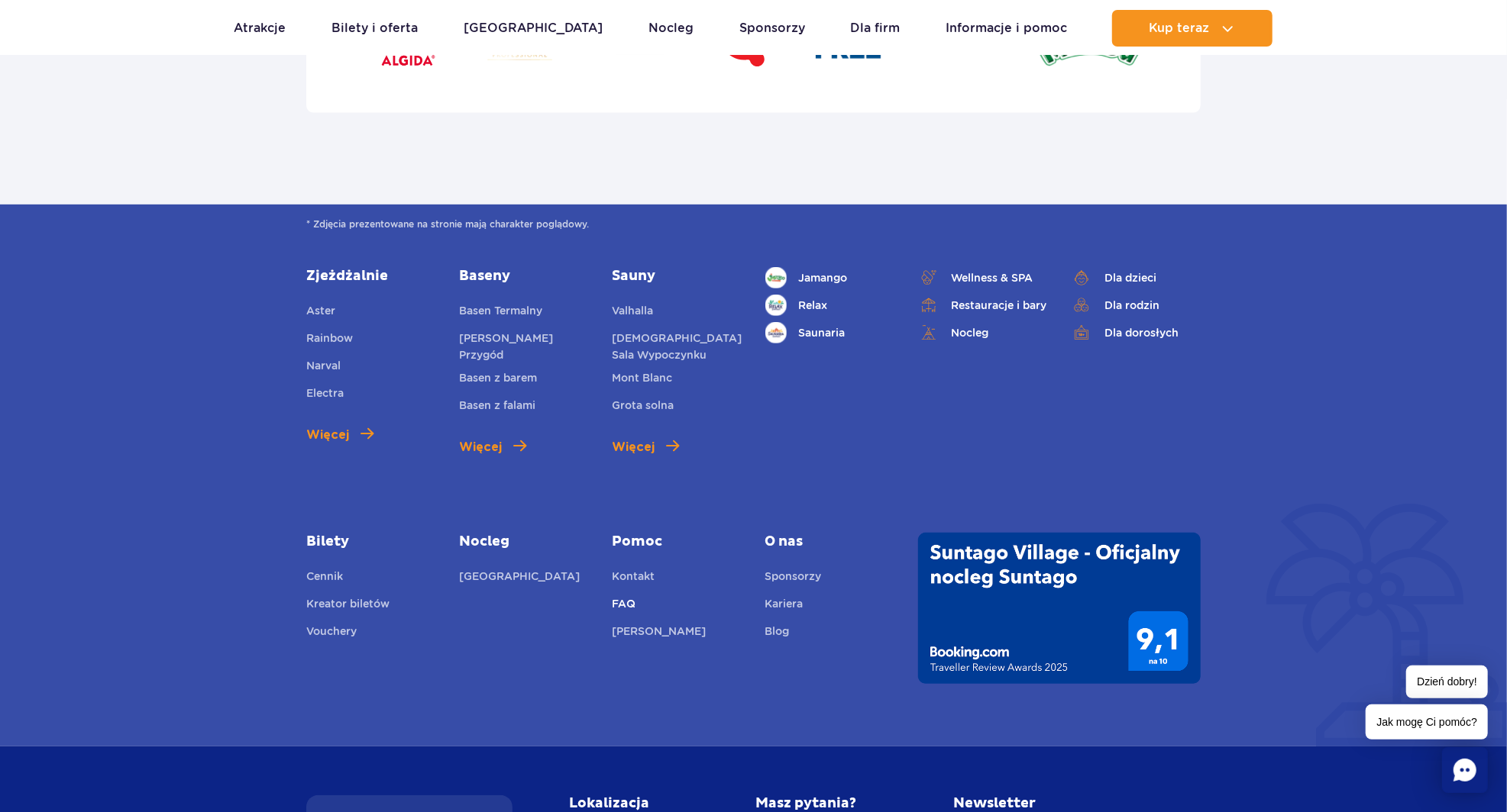
click at [620, 600] on link "FAQ" at bounding box center [624, 606] width 24 height 21
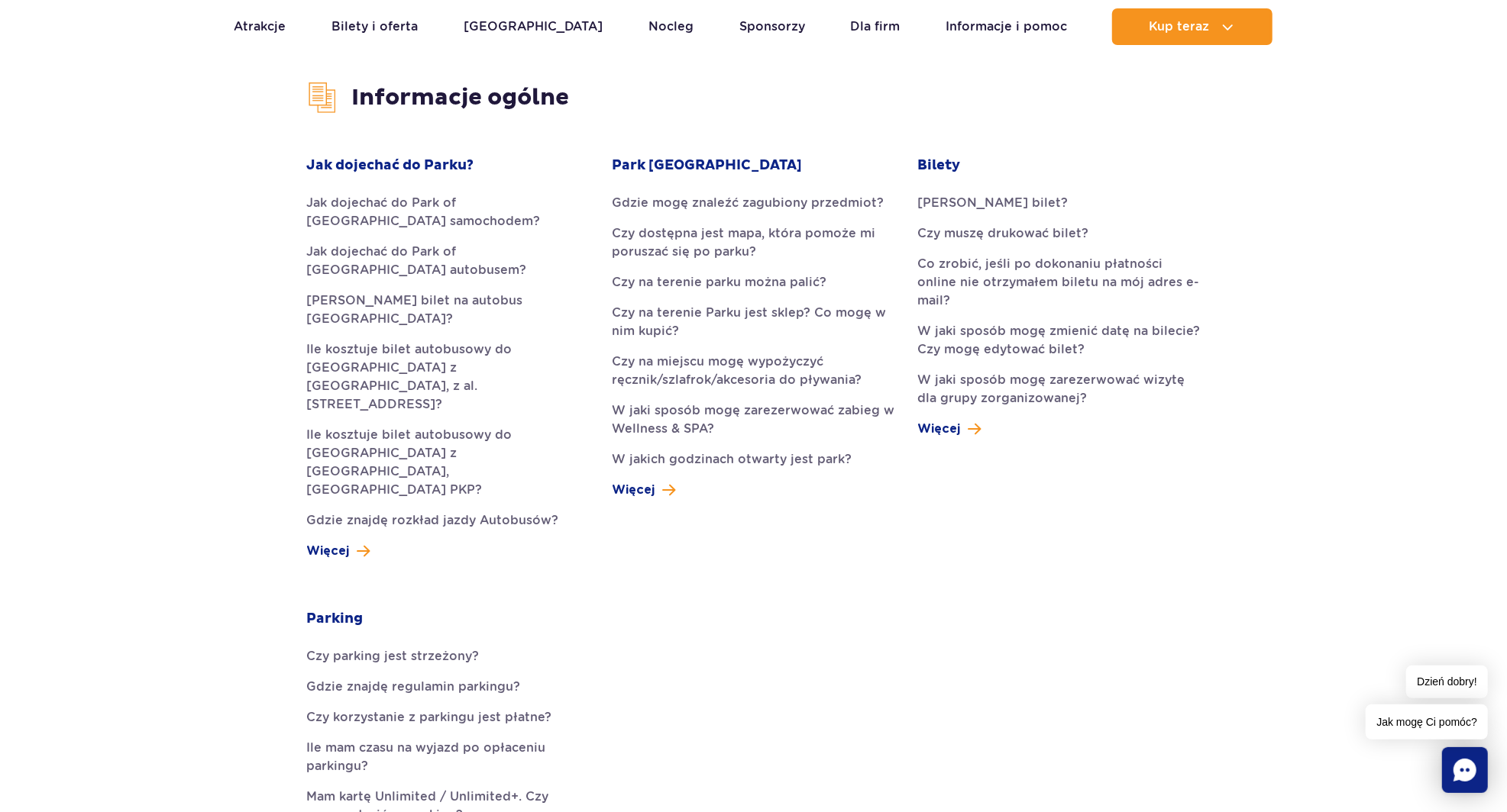
scroll to position [383, 0]
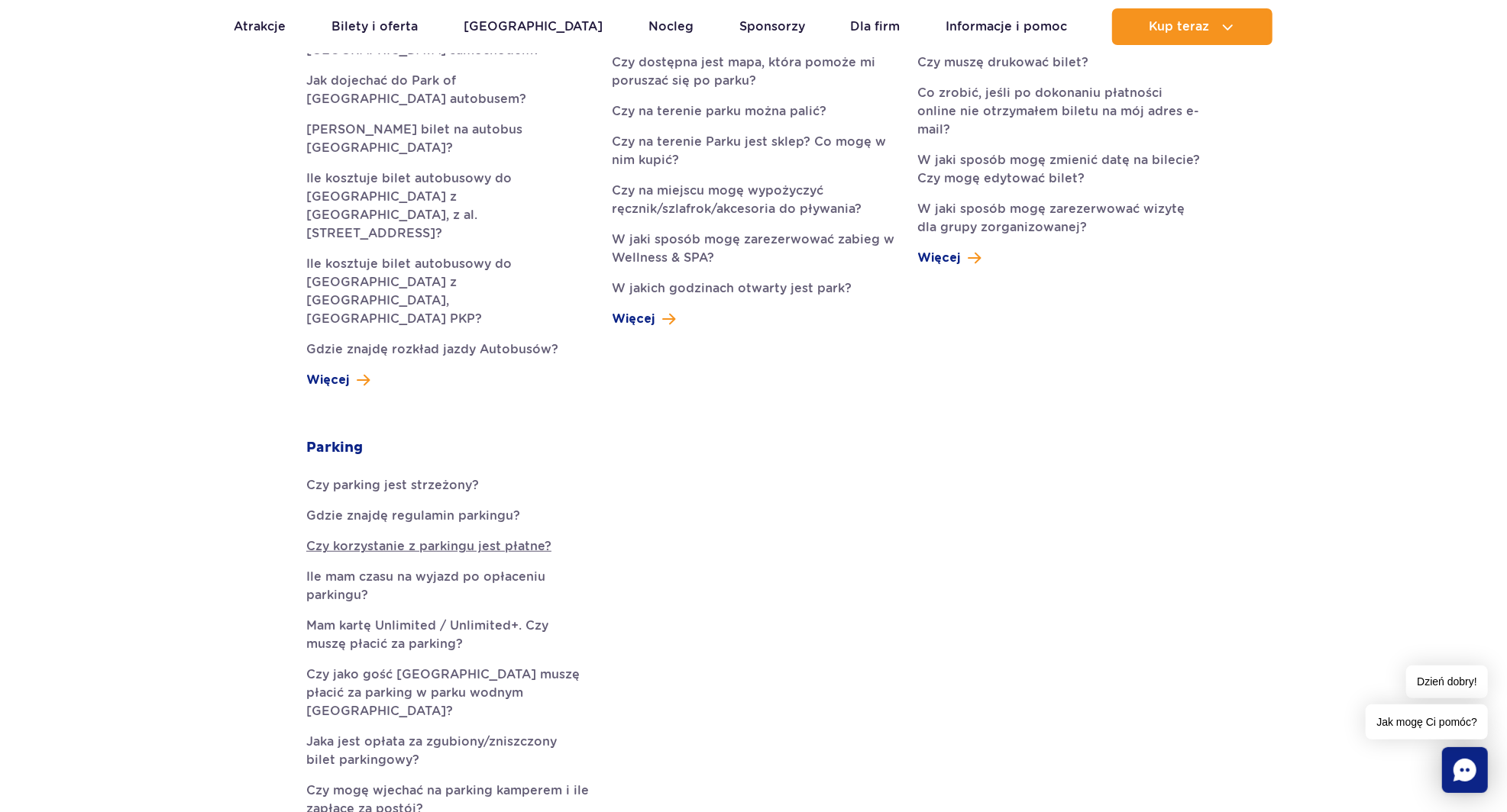
click at [456, 538] on link "Czy korzystanie z parkingu jest płatne?" at bounding box center [447, 546] width 282 height 18
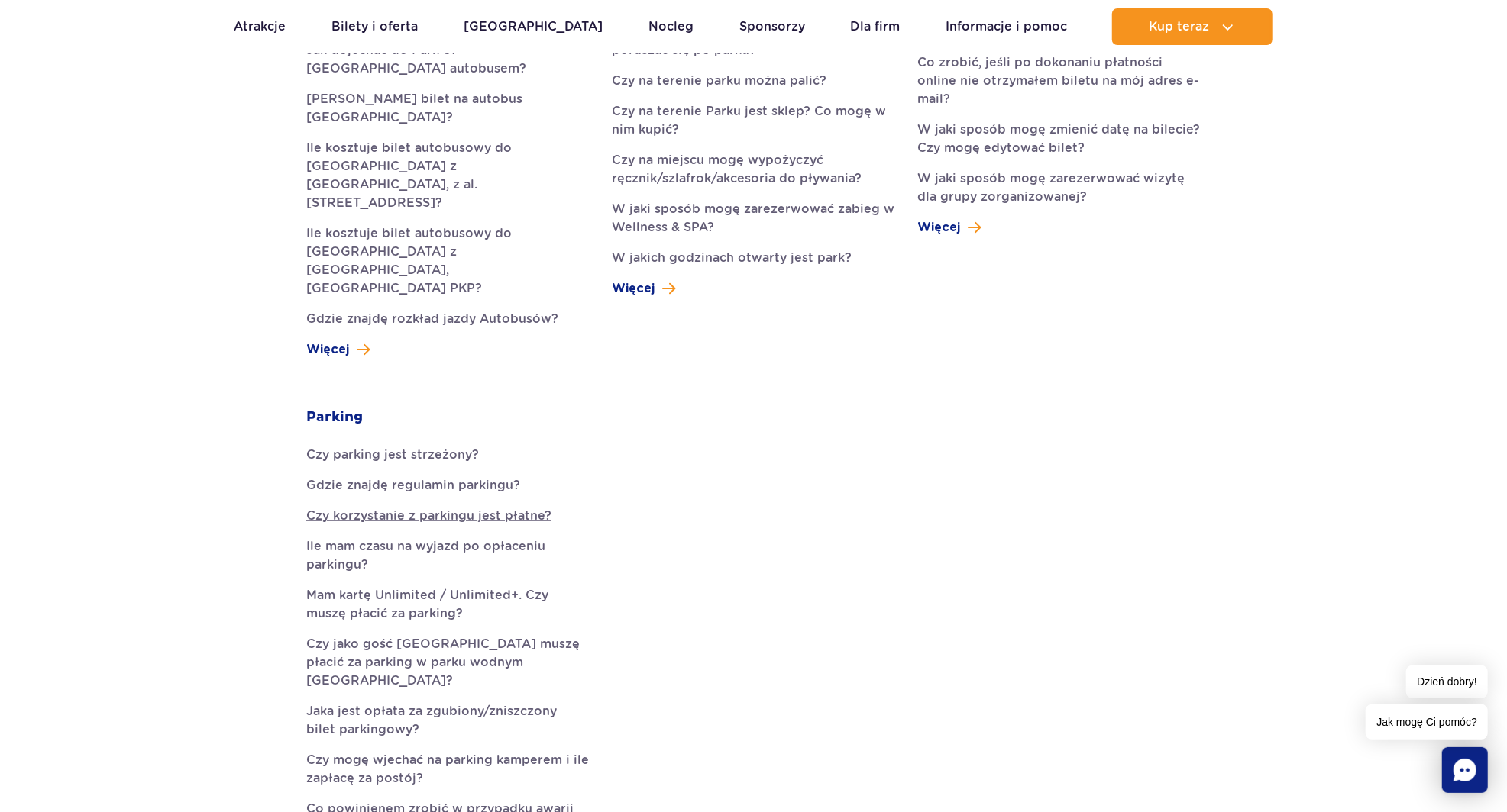
scroll to position [626, 0]
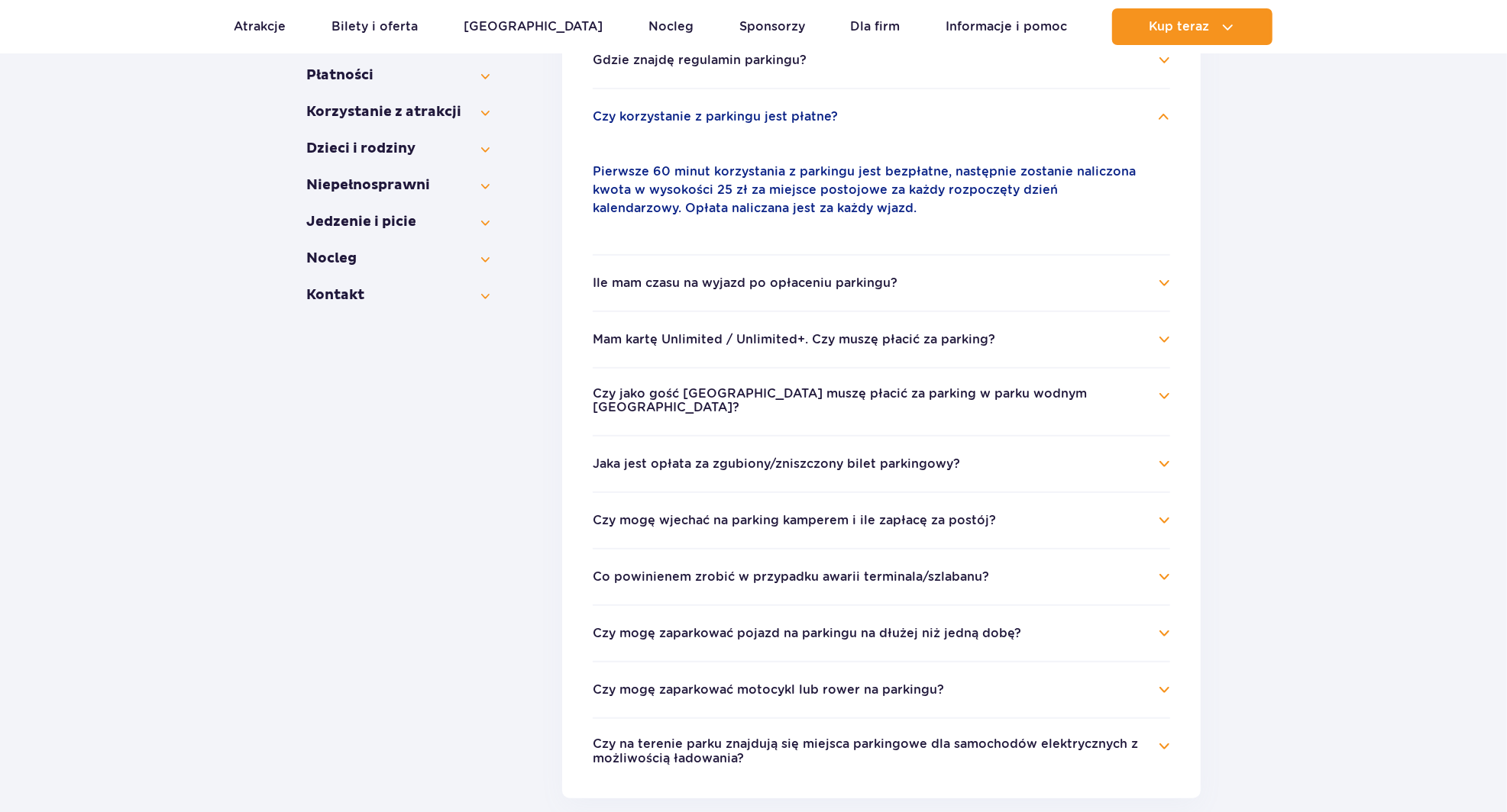
scroll to position [455, 0]
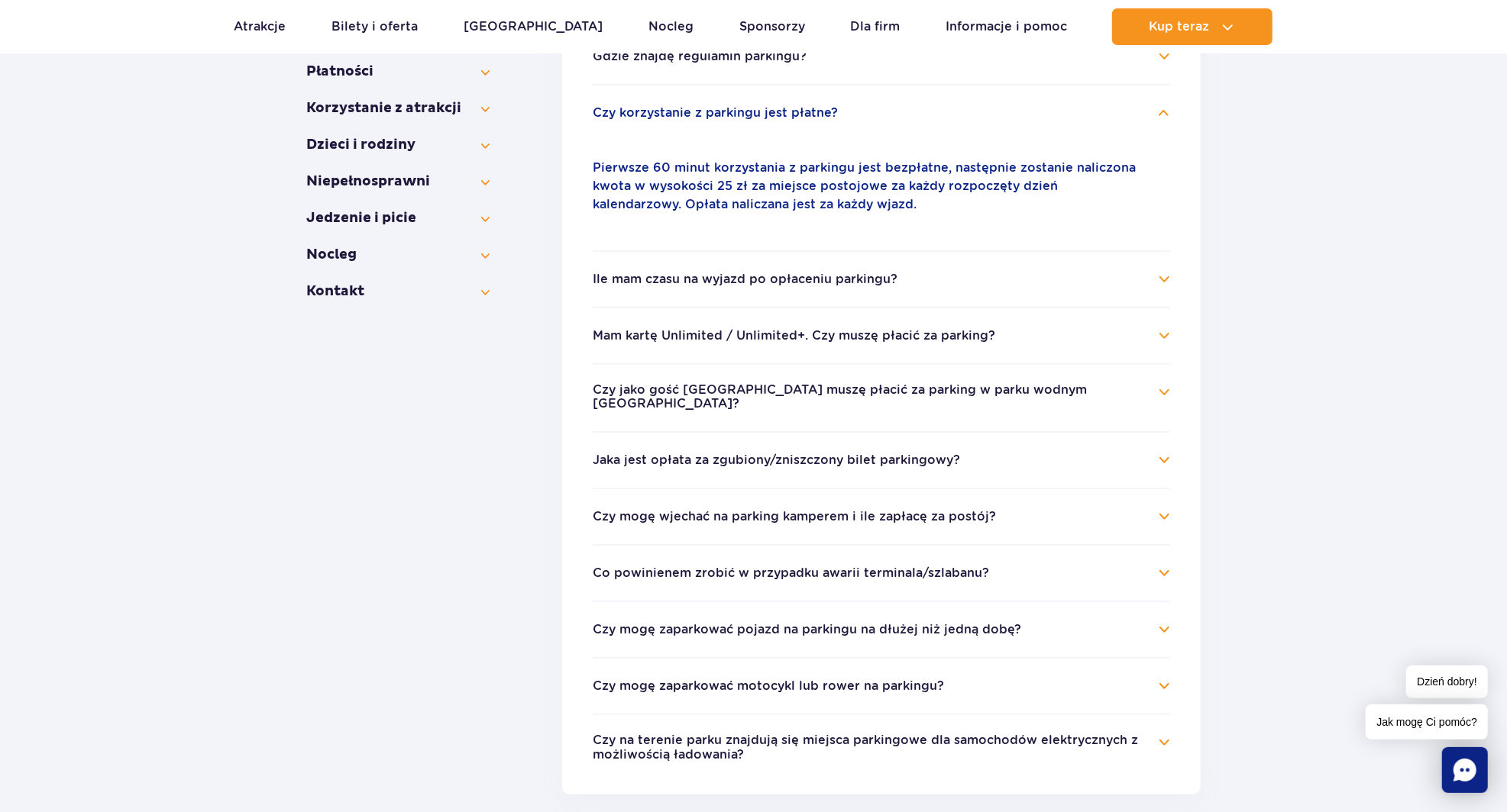
click at [639, 299] on li "Ile mam czasu na wyjazd po opłaceniu parkingu? Opłata w wysokości 25 zł za park…" at bounding box center [882, 278] width 578 height 56
click at [643, 279] on button "Ile mam czasu na wyjazd po opłaceniu parkingu?" at bounding box center [745, 279] width 305 height 13
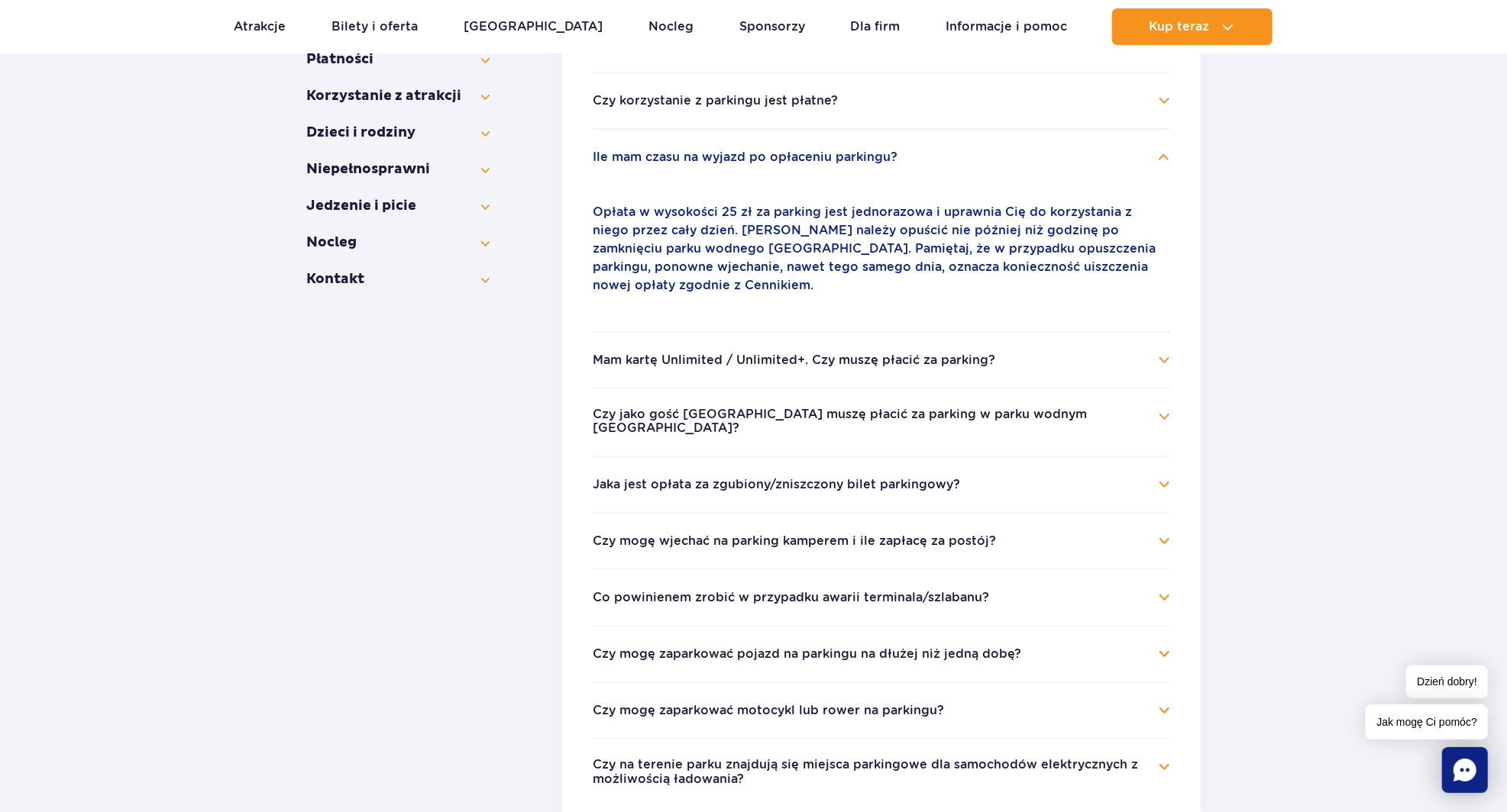
scroll to position [469, 0]
click at [655, 330] on li "Mam kartę Unlimited / Unlimited+. Czy muszę płacić za parking? Parking jest dla…" at bounding box center [882, 358] width 578 height 56
click at [650, 363] on li "Mam kartę Unlimited / Unlimited+. Czy muszę płacić za parking? Parking jest dla…" at bounding box center [882, 358] width 578 height 56
click at [654, 350] on h4 "Mam kartę Unlimited / Unlimited+. Czy muszę płacić za parking?" at bounding box center [882, 359] width 578 height 18
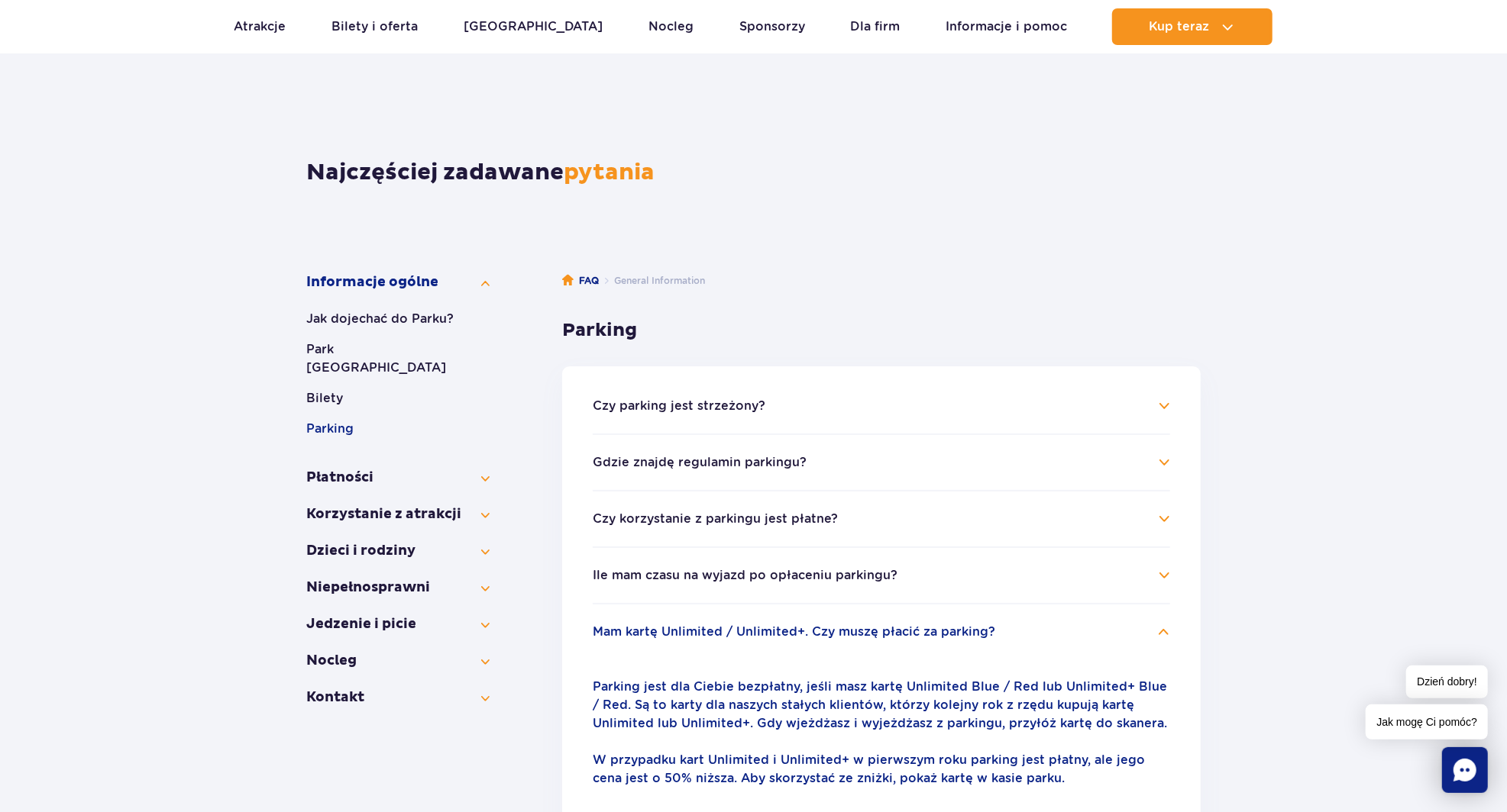
scroll to position [49, 0]
click at [446, 506] on button "Korzystanie z atrakcji" at bounding box center [398, 515] width 184 height 18
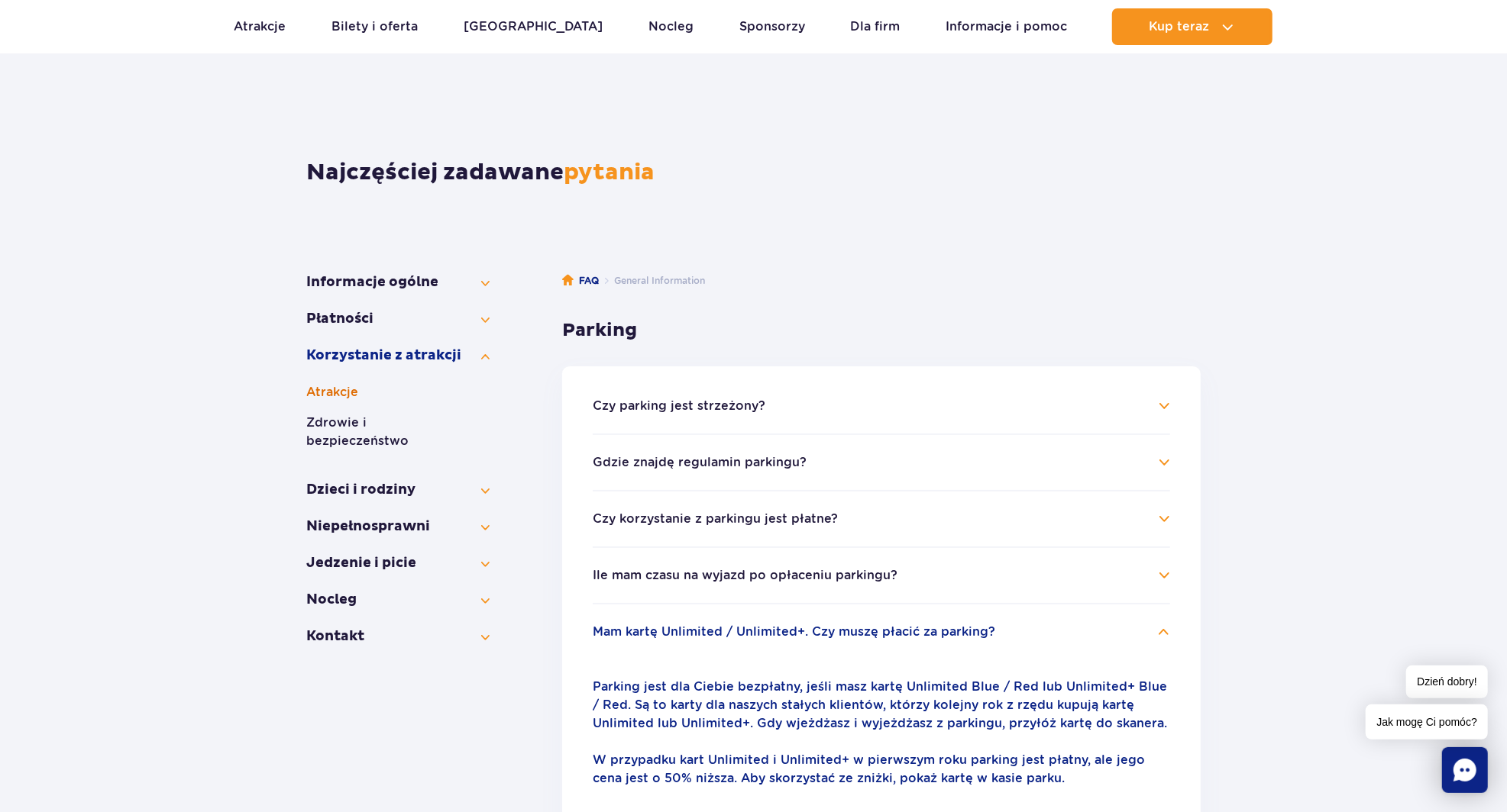
click at [331, 388] on button "Atrakcje" at bounding box center [398, 392] width 184 height 18
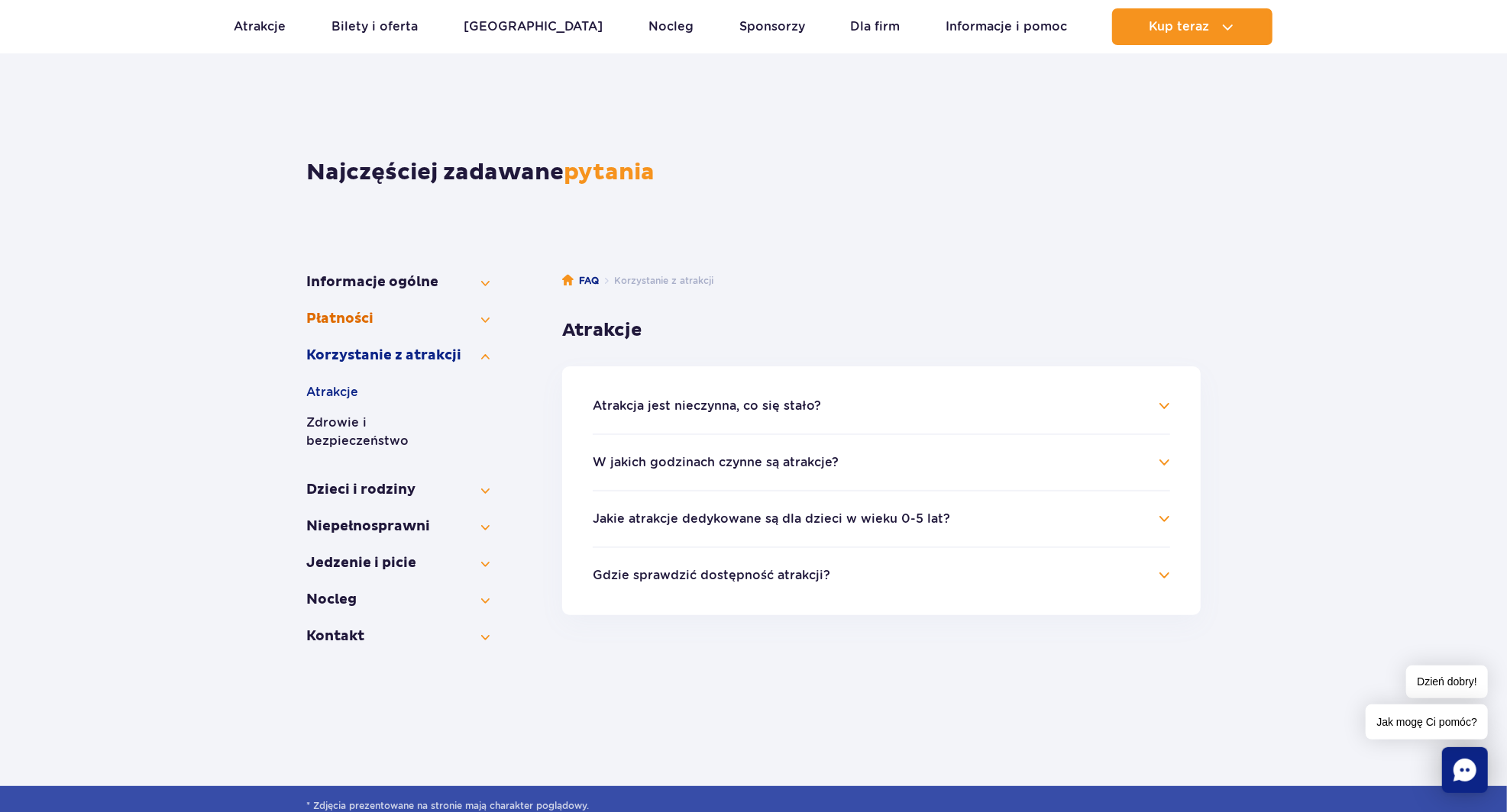
click at [339, 319] on button "Płatności" at bounding box center [398, 318] width 184 height 18
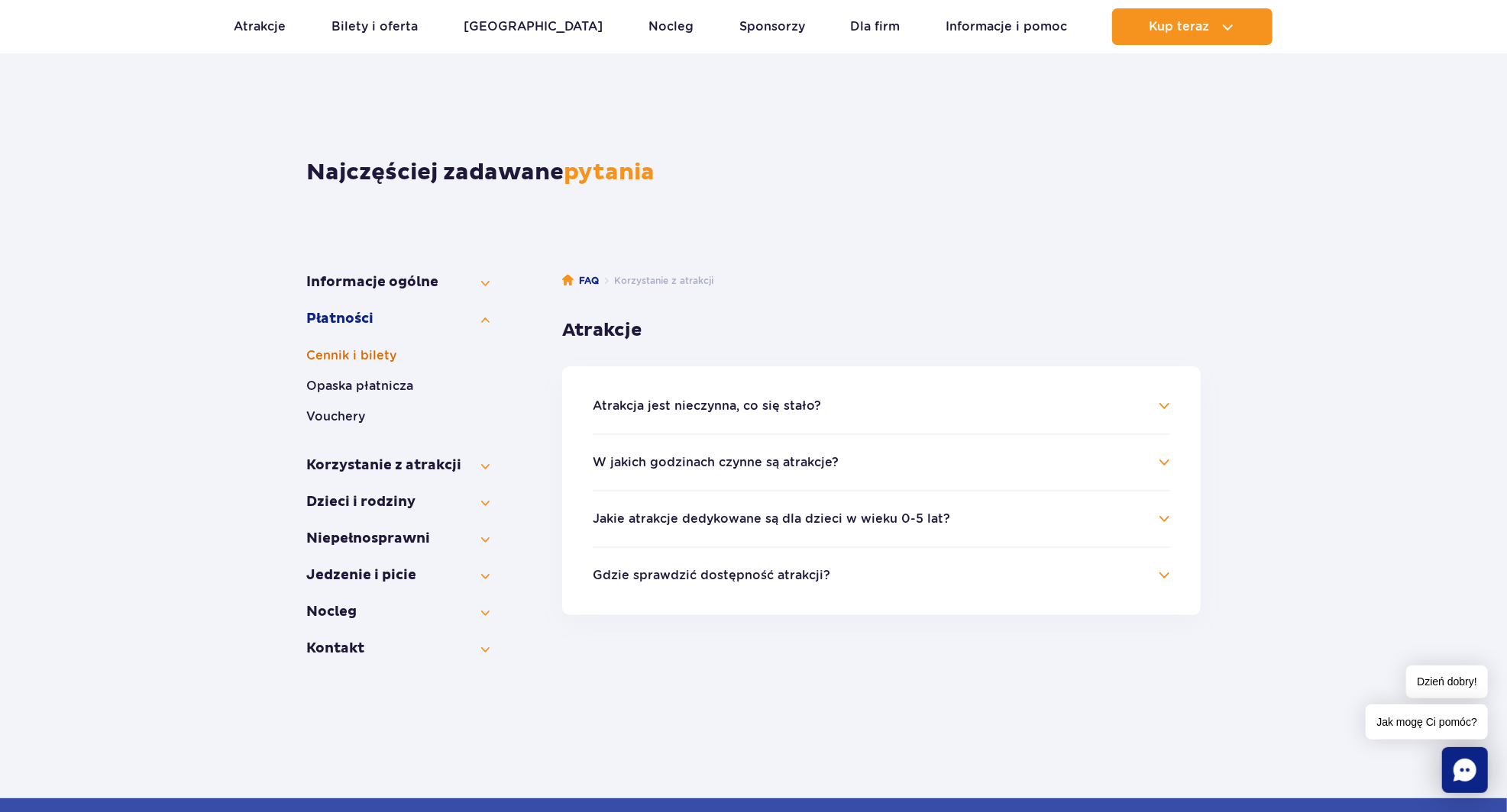
click at [345, 352] on button "Cennik i bilety" at bounding box center [398, 355] width 184 height 18
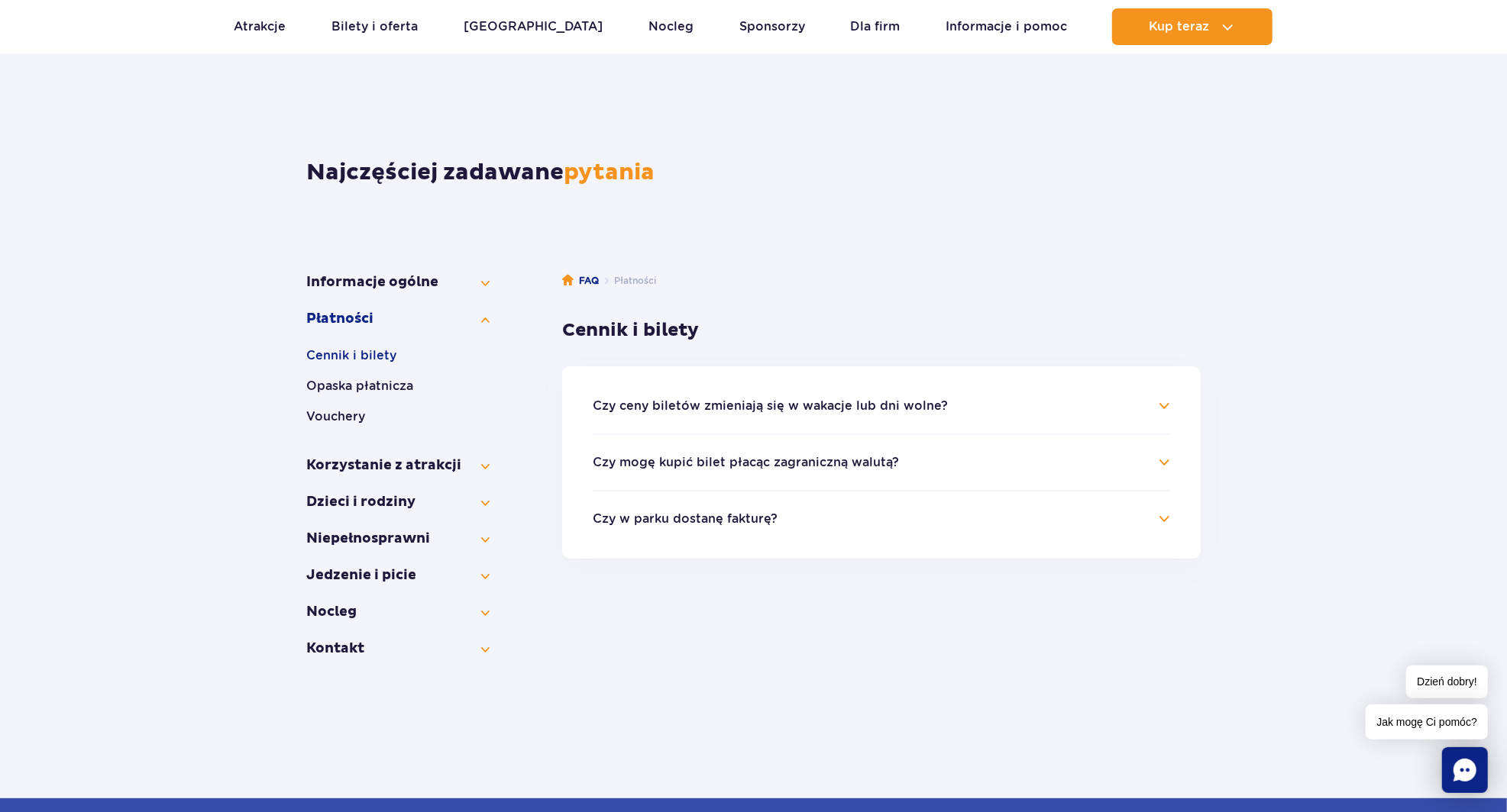
click at [608, 407] on button "Czy ceny biletów zmieniają się w wakacje lub dni wolne?" at bounding box center [770, 406] width 355 height 13
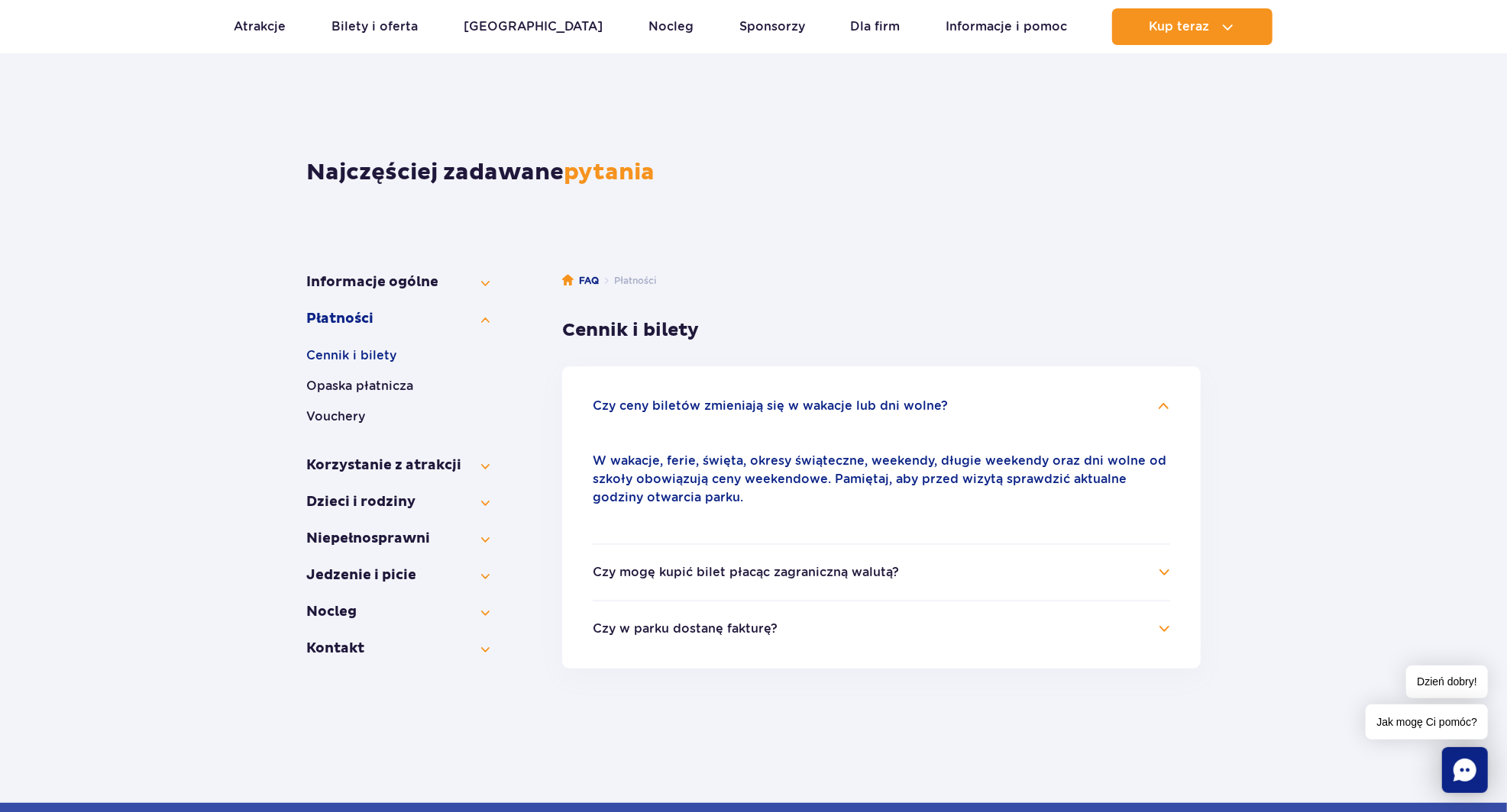
click at [446, 560] on button "Niepełno­sprawni" at bounding box center [398, 557] width 184 height 18
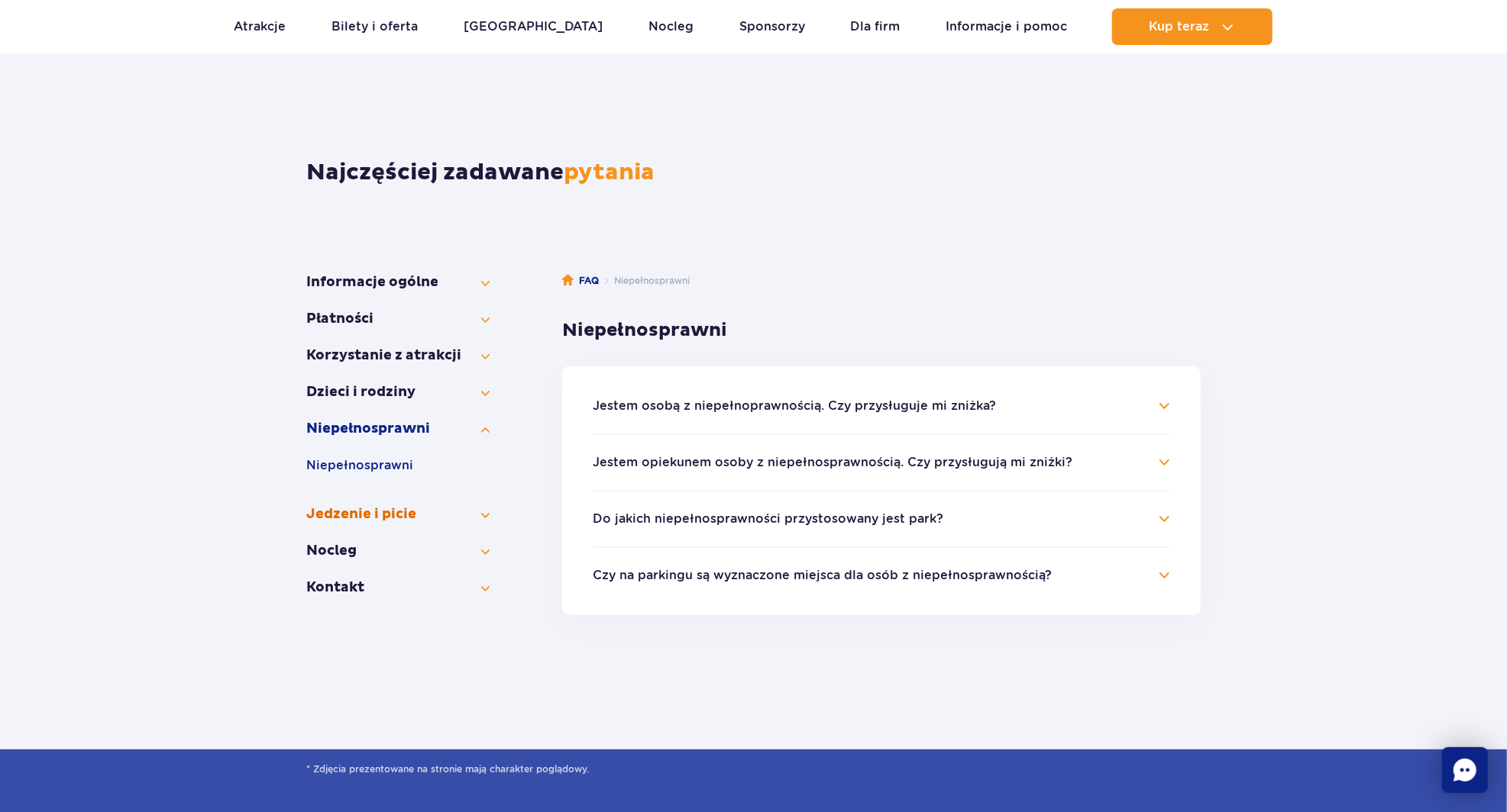
click at [440, 520] on button "Jedzenie i picie" at bounding box center [398, 515] width 184 height 18
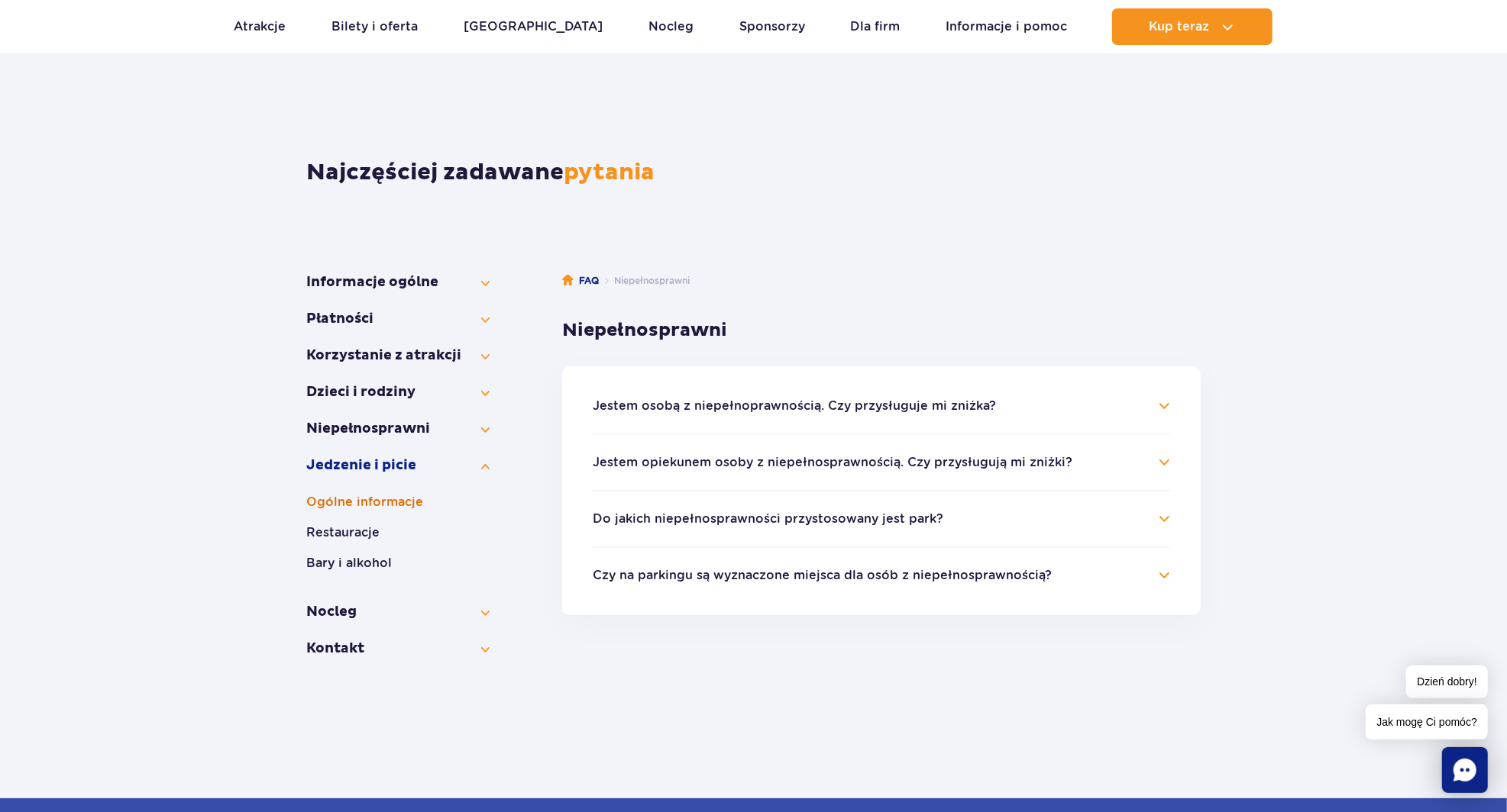
click at [426, 494] on button "Ogólne informacje" at bounding box center [398, 502] width 184 height 18
click at [450, 524] on button "Restauracje" at bounding box center [398, 533] width 184 height 18
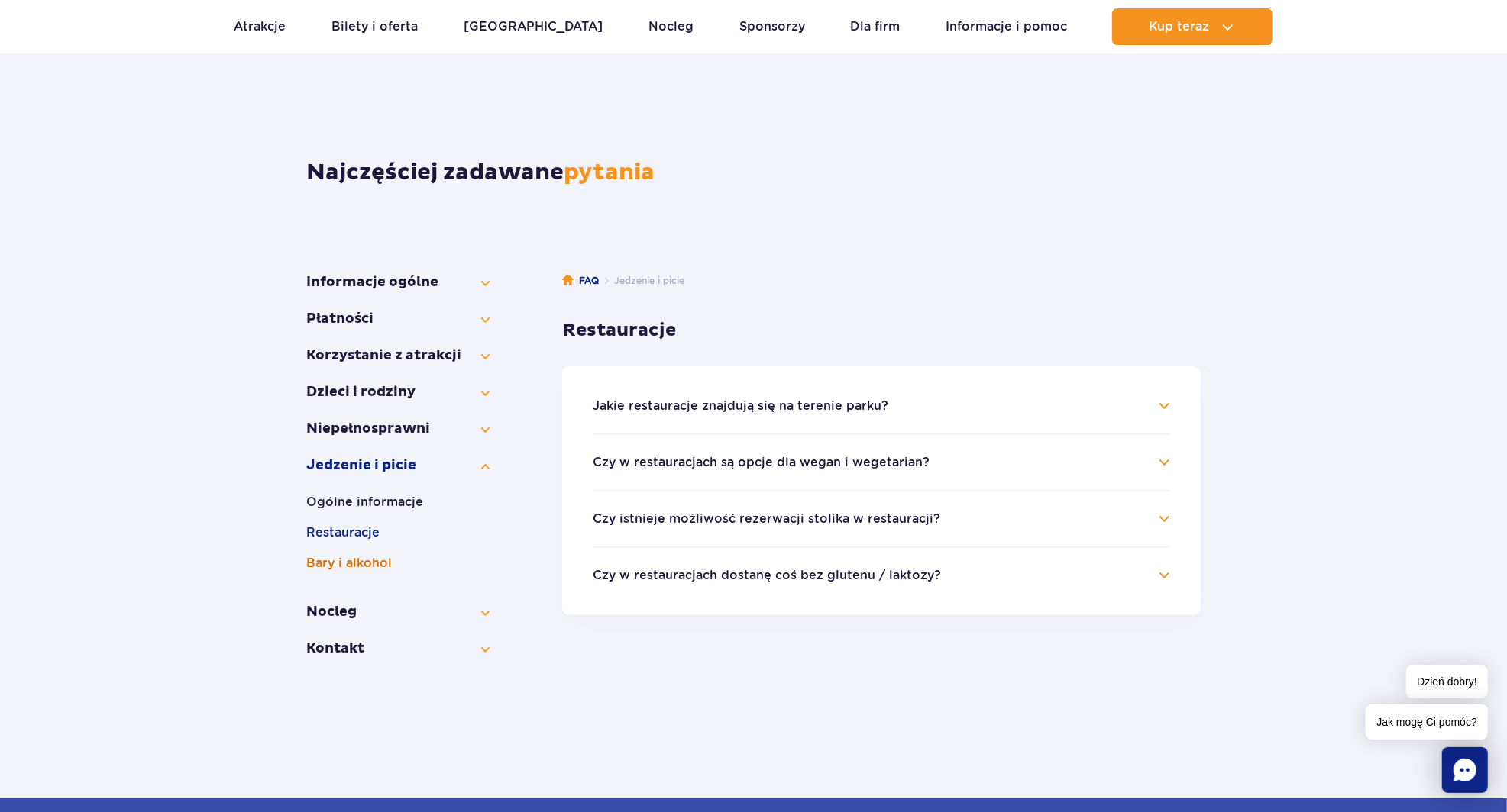
click at [463, 564] on button "Bary i alkohol" at bounding box center [398, 563] width 184 height 18
click at [630, 408] on button "Czy na terenie parku można spożywać alkohol?" at bounding box center [741, 406] width 296 height 13
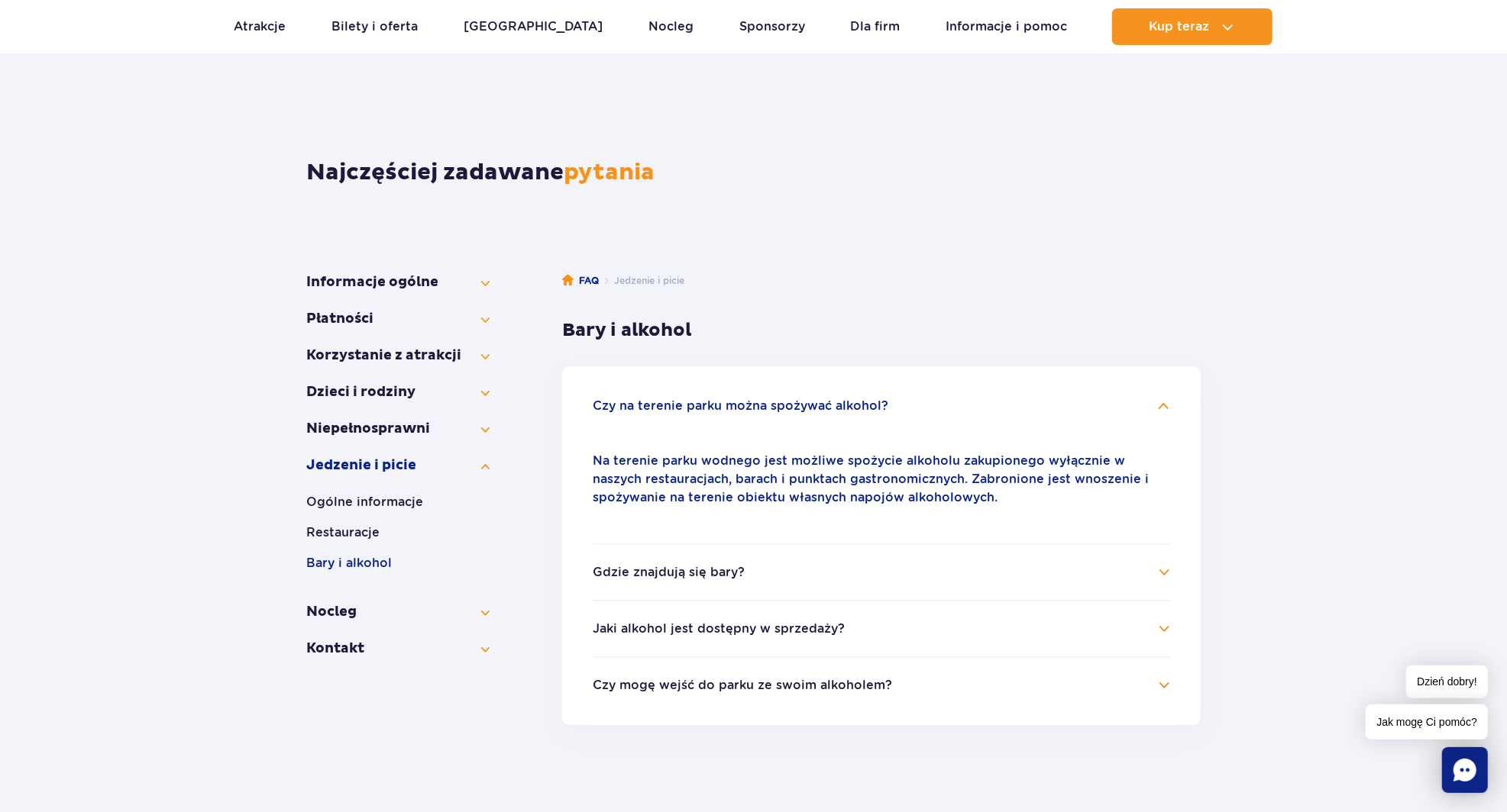
click at [628, 570] on button "Gdzie znajdują się bary?" at bounding box center [669, 573] width 152 height 13
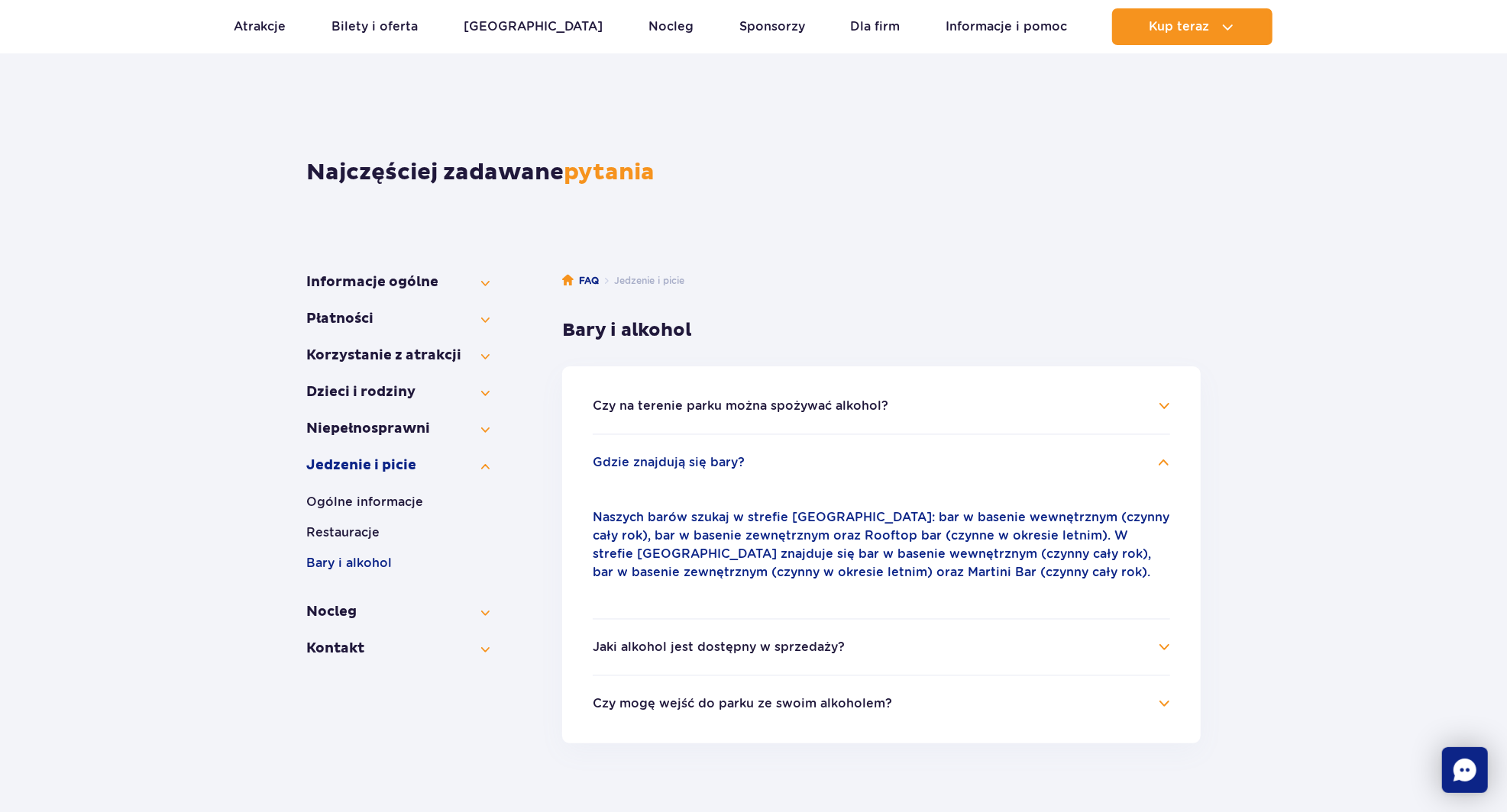
scroll to position [36, 0]
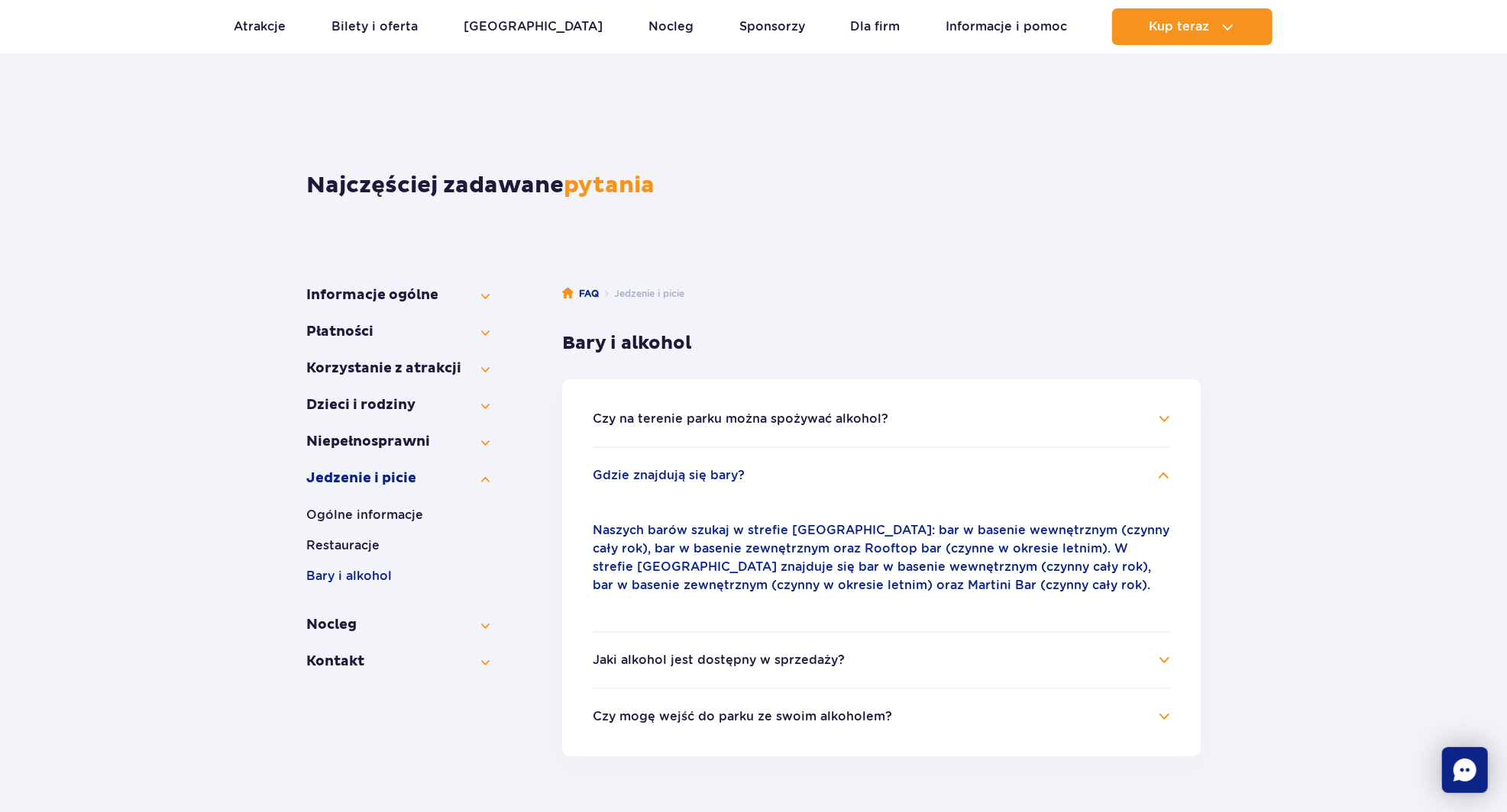
click at [625, 660] on button "Jaki alkohol jest dostępny w sprzedaży?" at bounding box center [719, 660] width 252 height 13
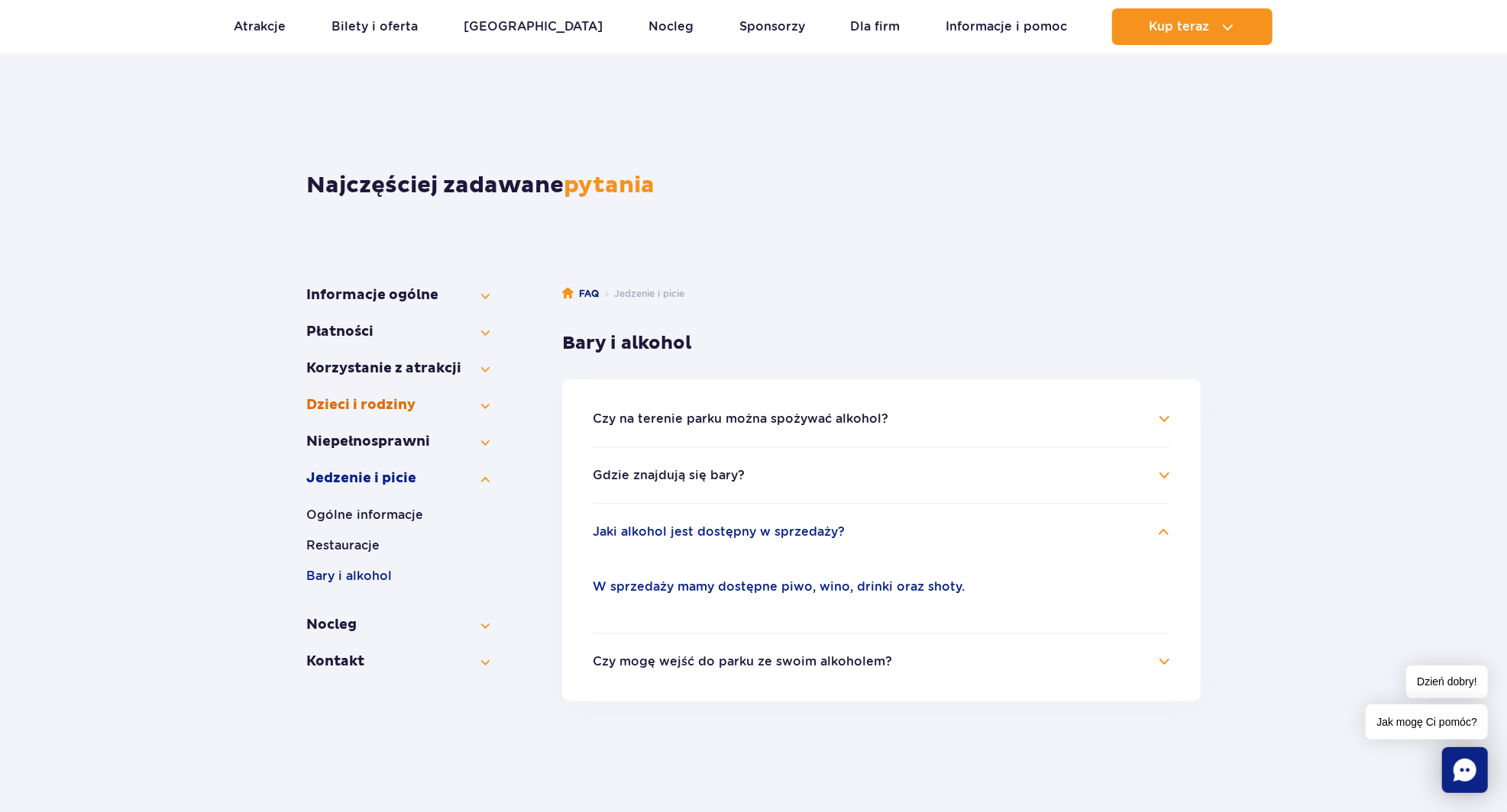
click at [385, 407] on button "Dzieci i rodziny" at bounding box center [398, 405] width 184 height 18
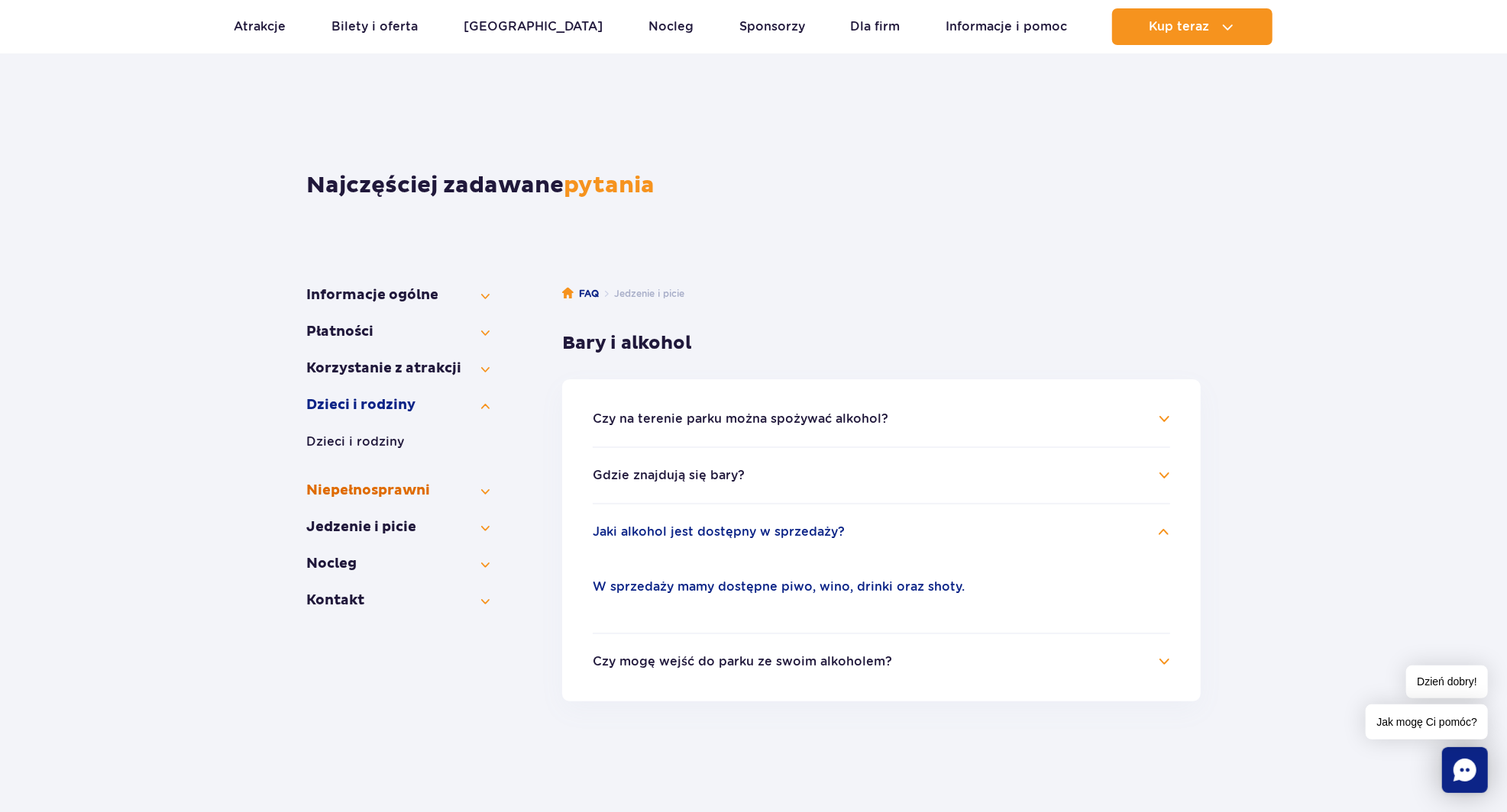
click at [456, 483] on button "Niepełno­sprawni" at bounding box center [398, 491] width 184 height 18
click at [466, 589] on button "[GEOGRAPHIC_DATA]" at bounding box center [398, 582] width 184 height 18
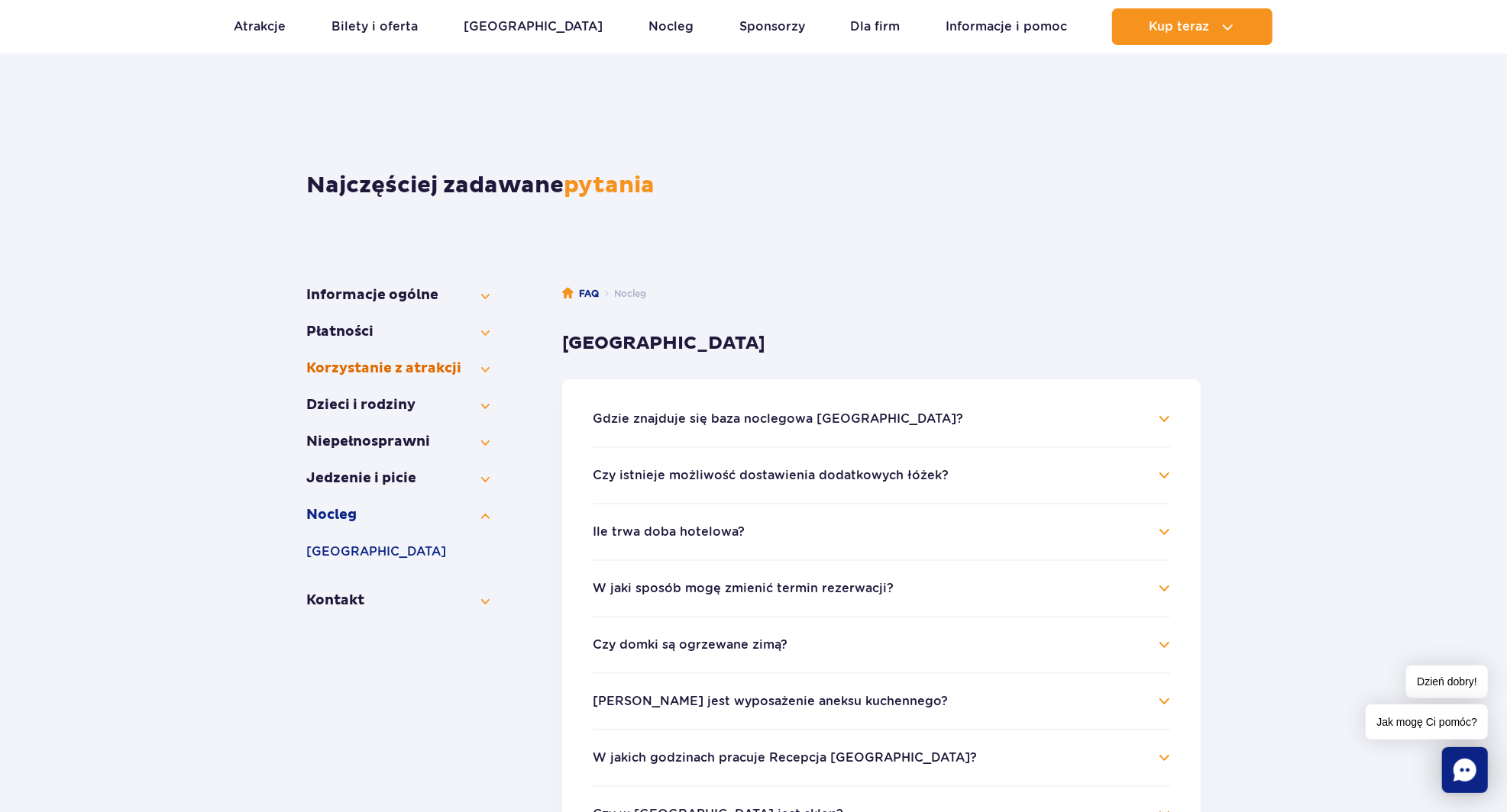
click at [423, 377] on button "Korzystanie z atrakcji" at bounding box center [398, 368] width 184 height 18
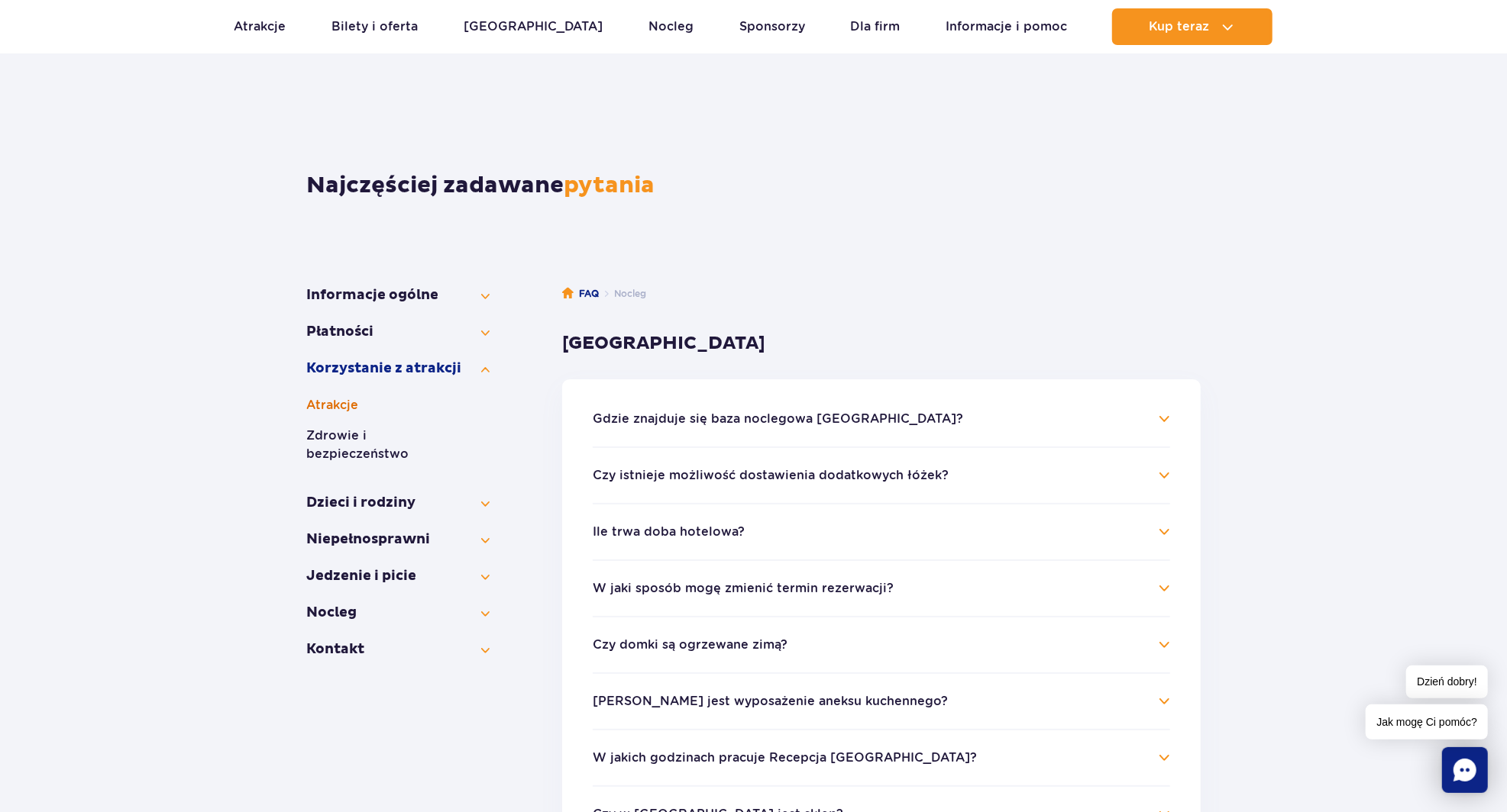
click at [374, 406] on button "Atrakcje" at bounding box center [398, 405] width 184 height 18
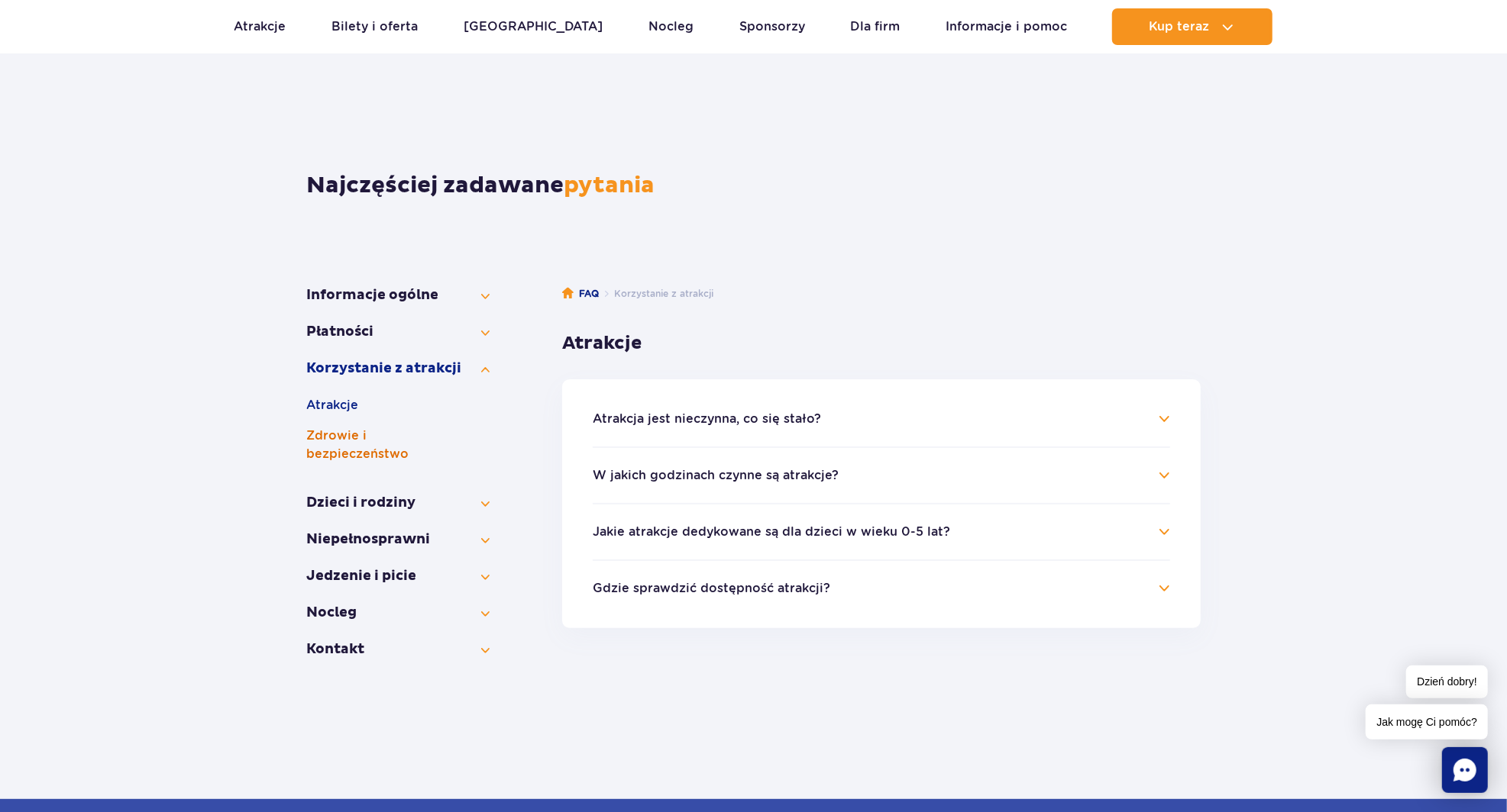
click at [435, 440] on button "Zdrowie i bezpieczeństwo" at bounding box center [398, 445] width 184 height 36
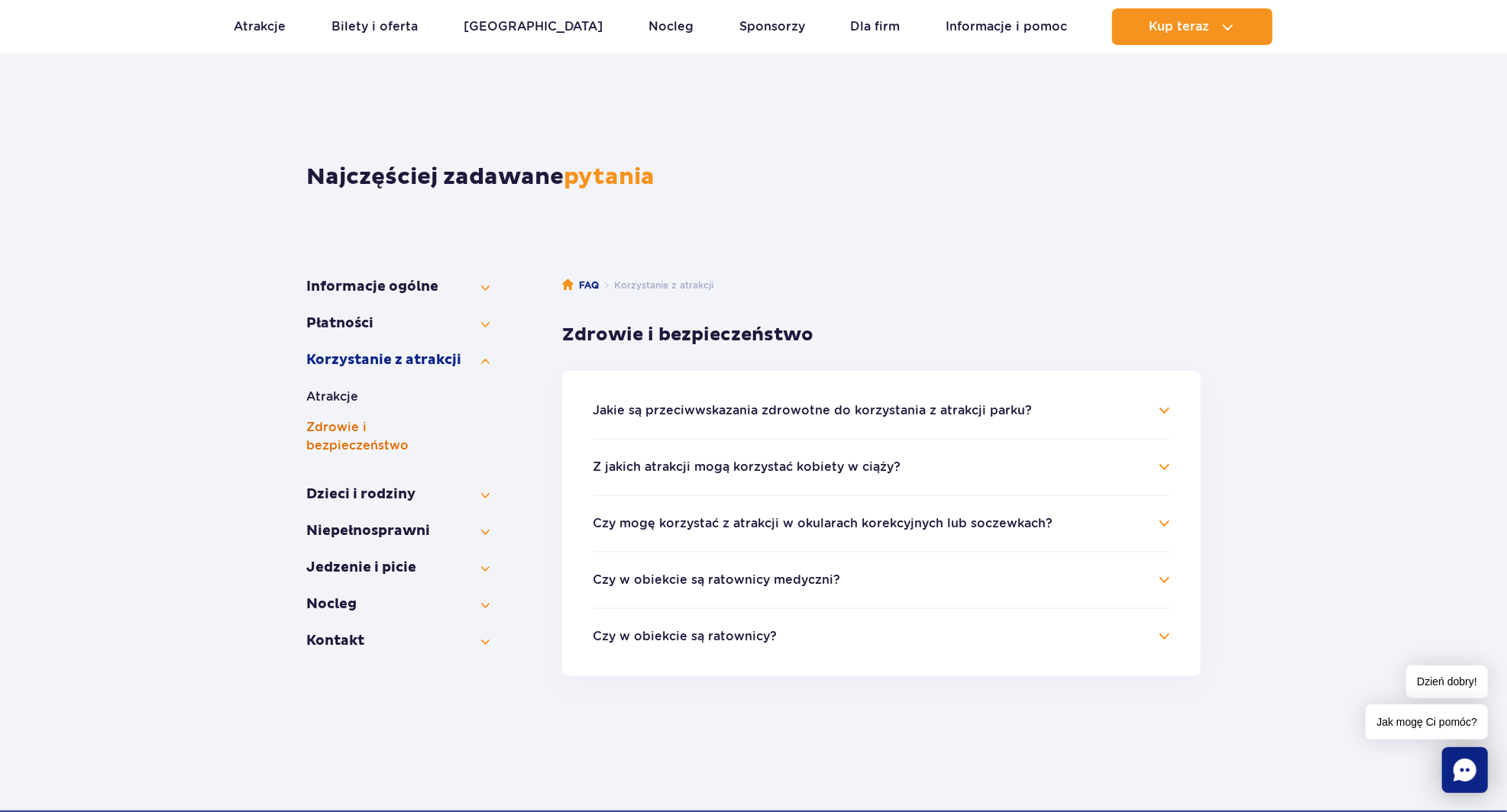
scroll to position [44, 0]
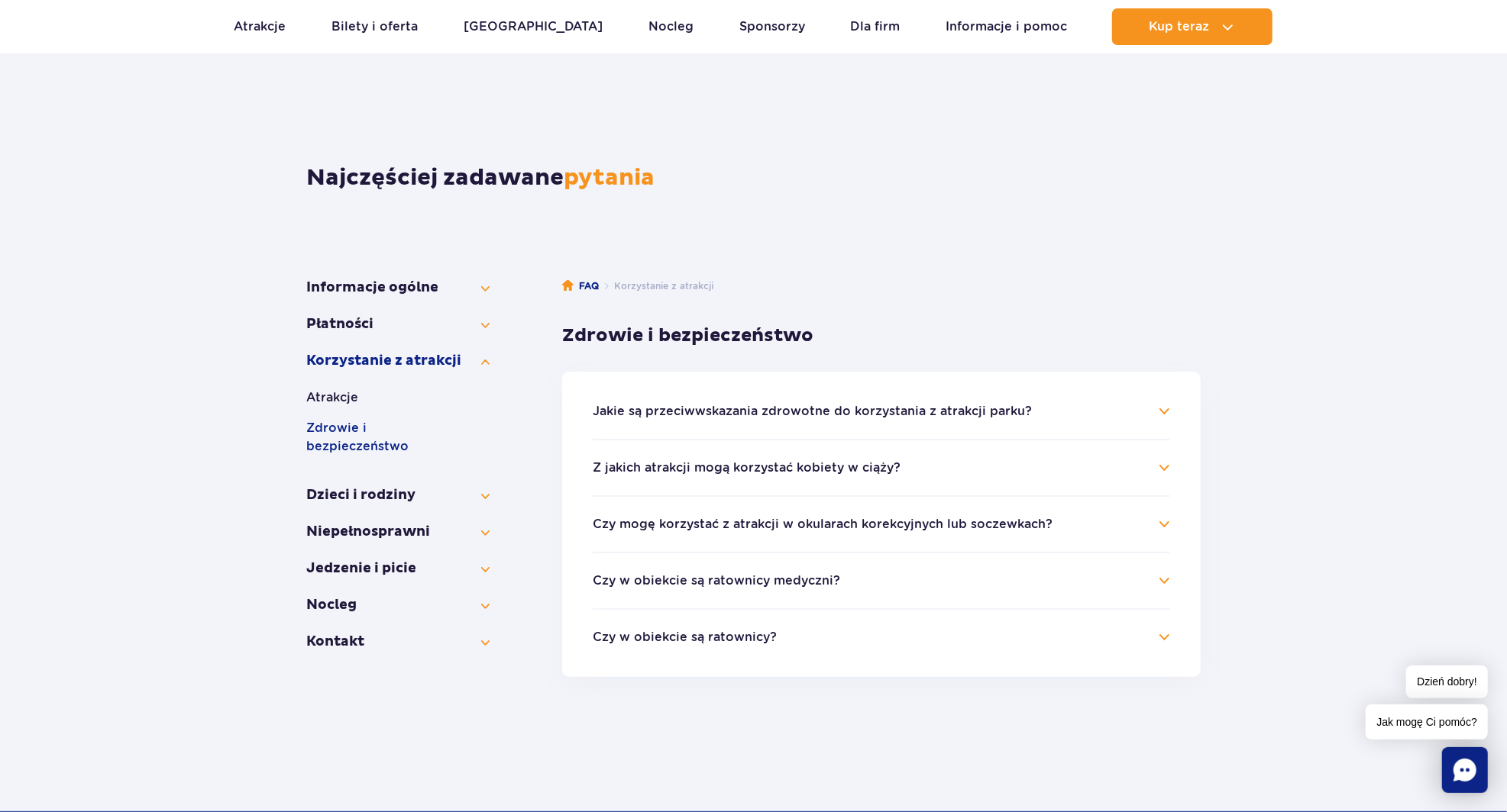
click at [646, 420] on h4 "Jakie są przeciwwskazania zdrowotne do korzystania z atrakcji parku?" at bounding box center [882, 411] width 578 height 18
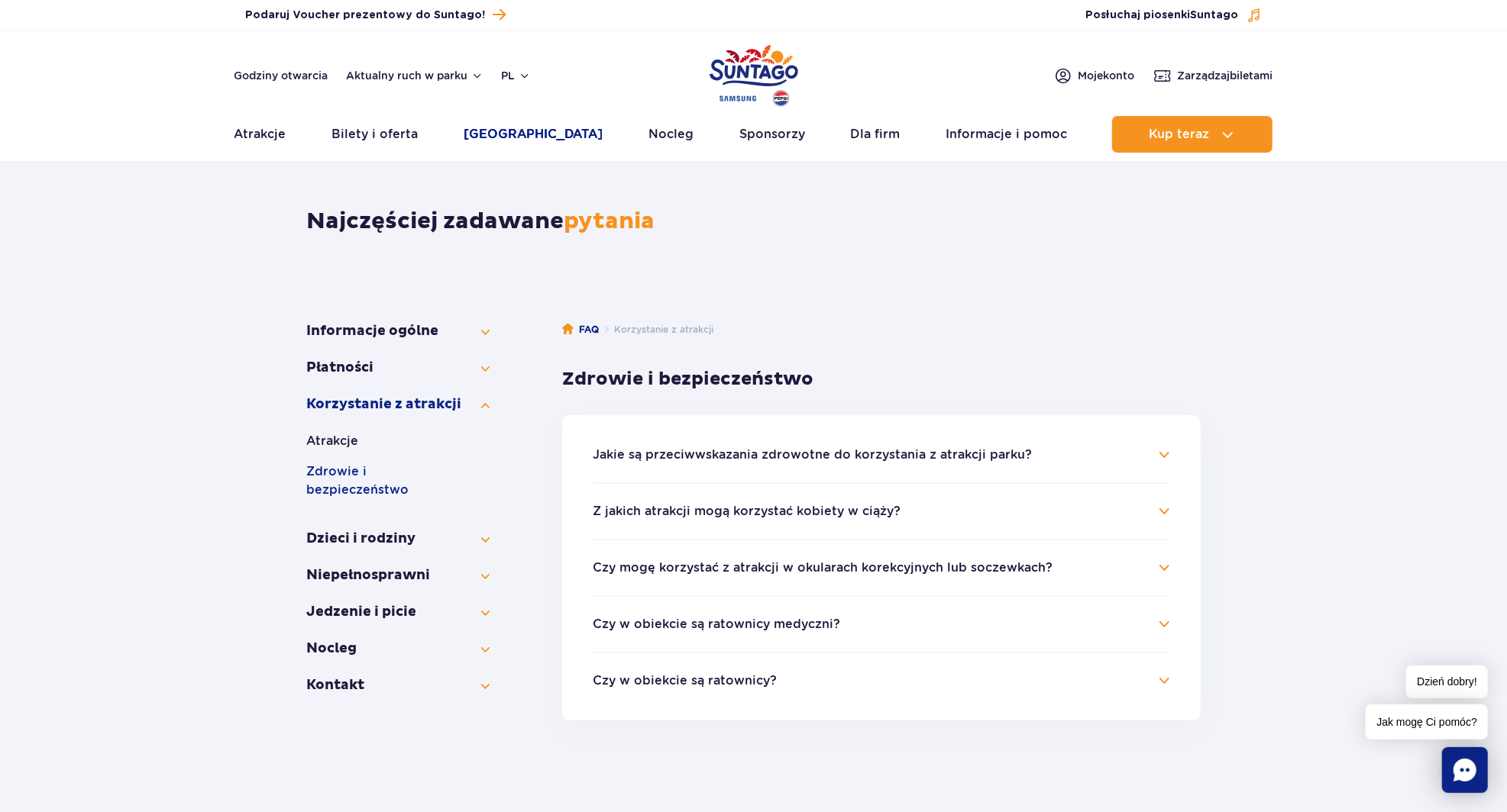
click at [501, 125] on link "[GEOGRAPHIC_DATA]" at bounding box center [534, 134] width 140 height 36
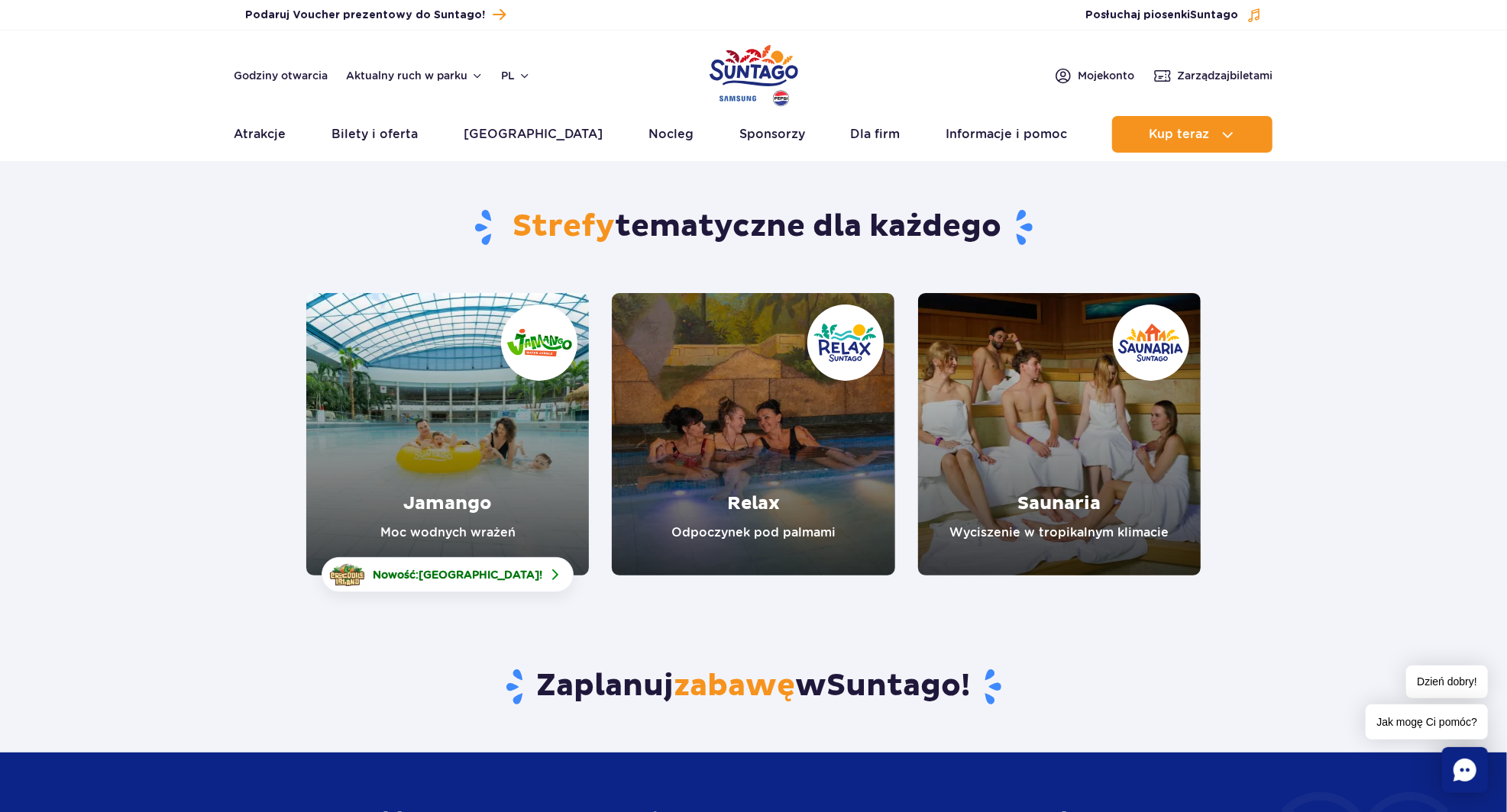
click at [683, 491] on link "Relax" at bounding box center [753, 434] width 282 height 282
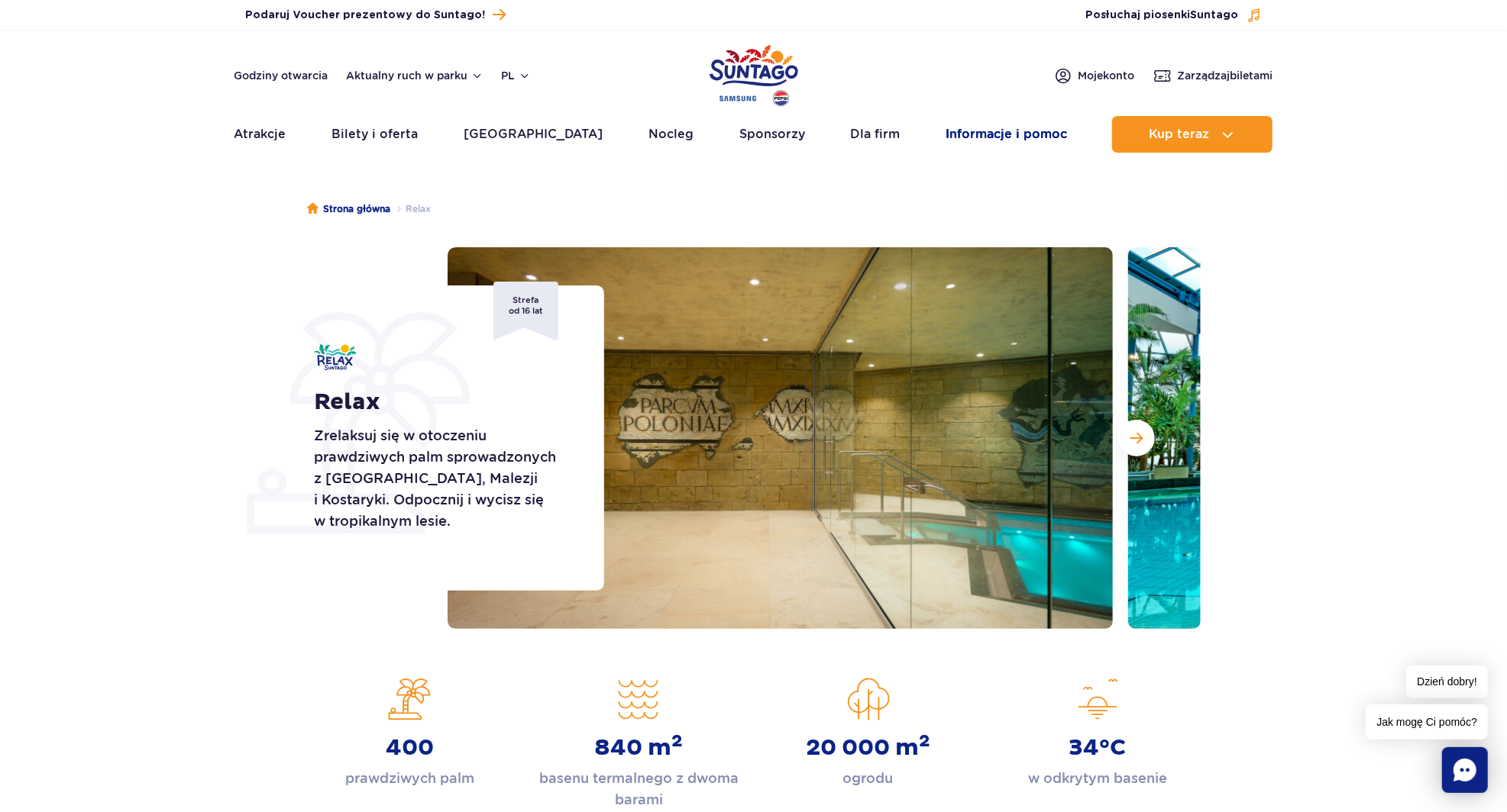
click at [978, 131] on link "Informacje i pomoc" at bounding box center [1006, 134] width 122 height 36
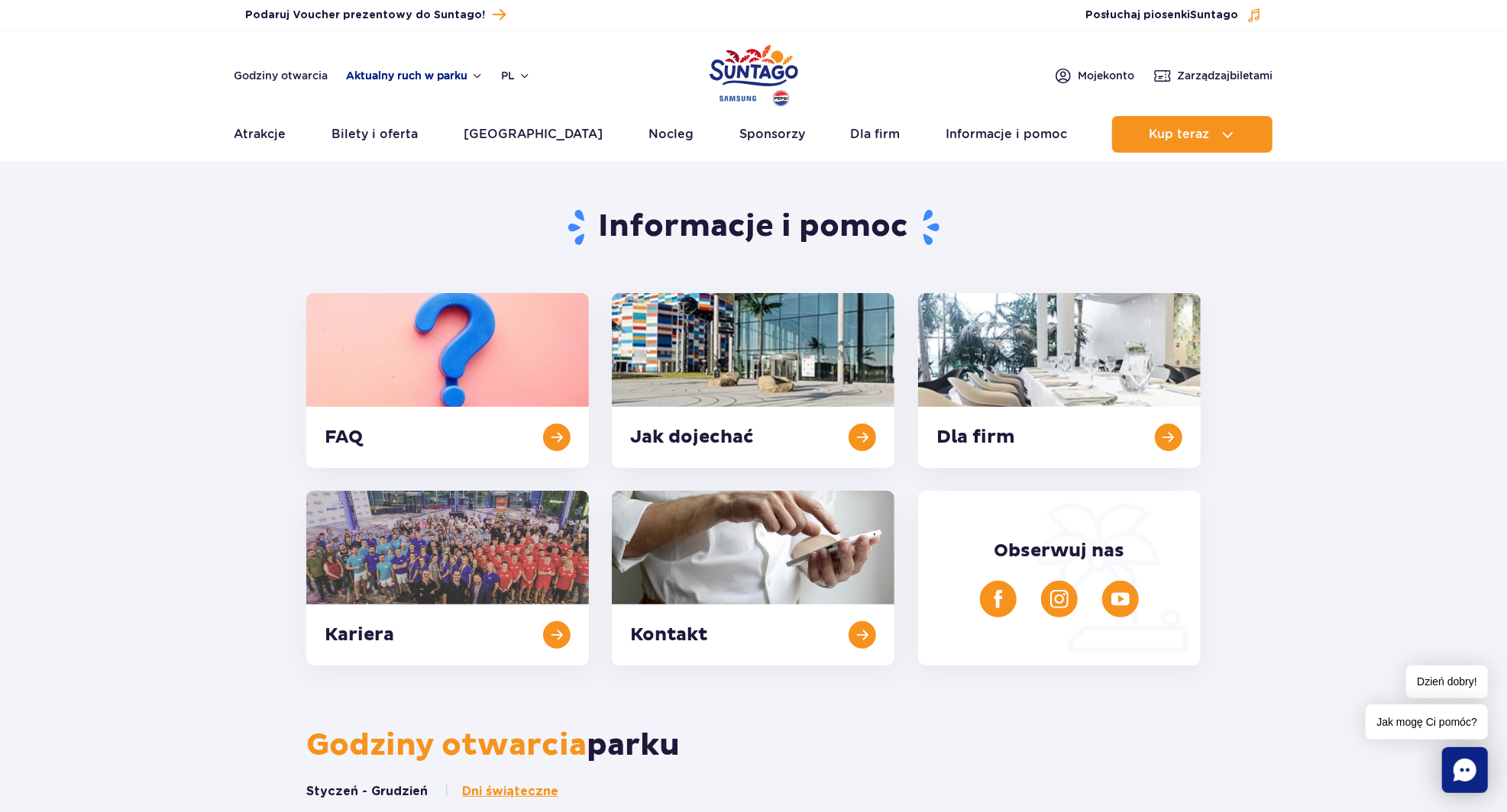
click at [395, 71] on button "Aktualny ruch w parku" at bounding box center [414, 76] width 137 height 12
click at [415, 172] on div "Relax" at bounding box center [428, 173] width 124 height 36
